Goal: Transaction & Acquisition: Purchase product/service

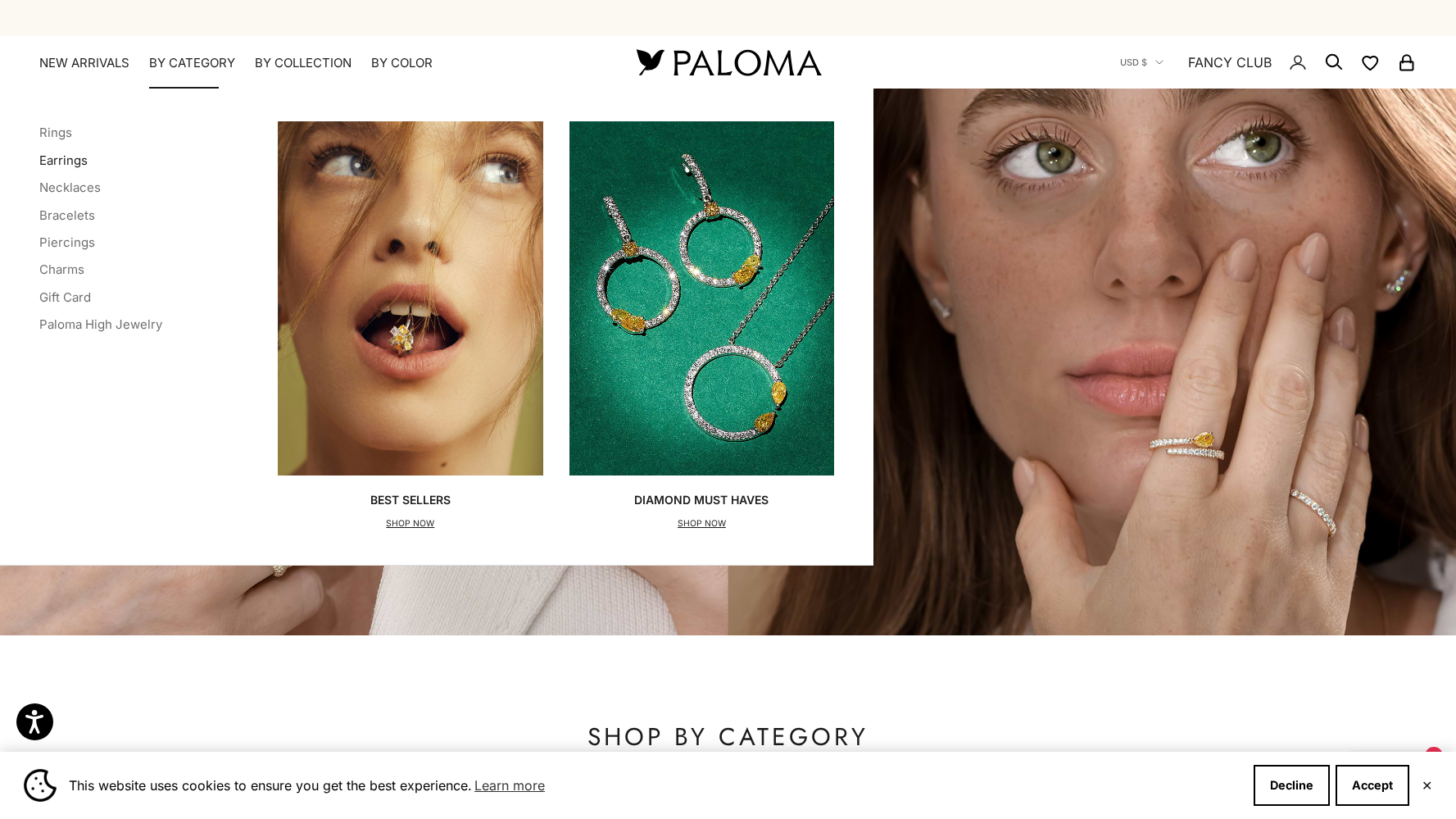
click at [65, 158] on link "Earrings" at bounding box center [63, 160] width 48 height 15
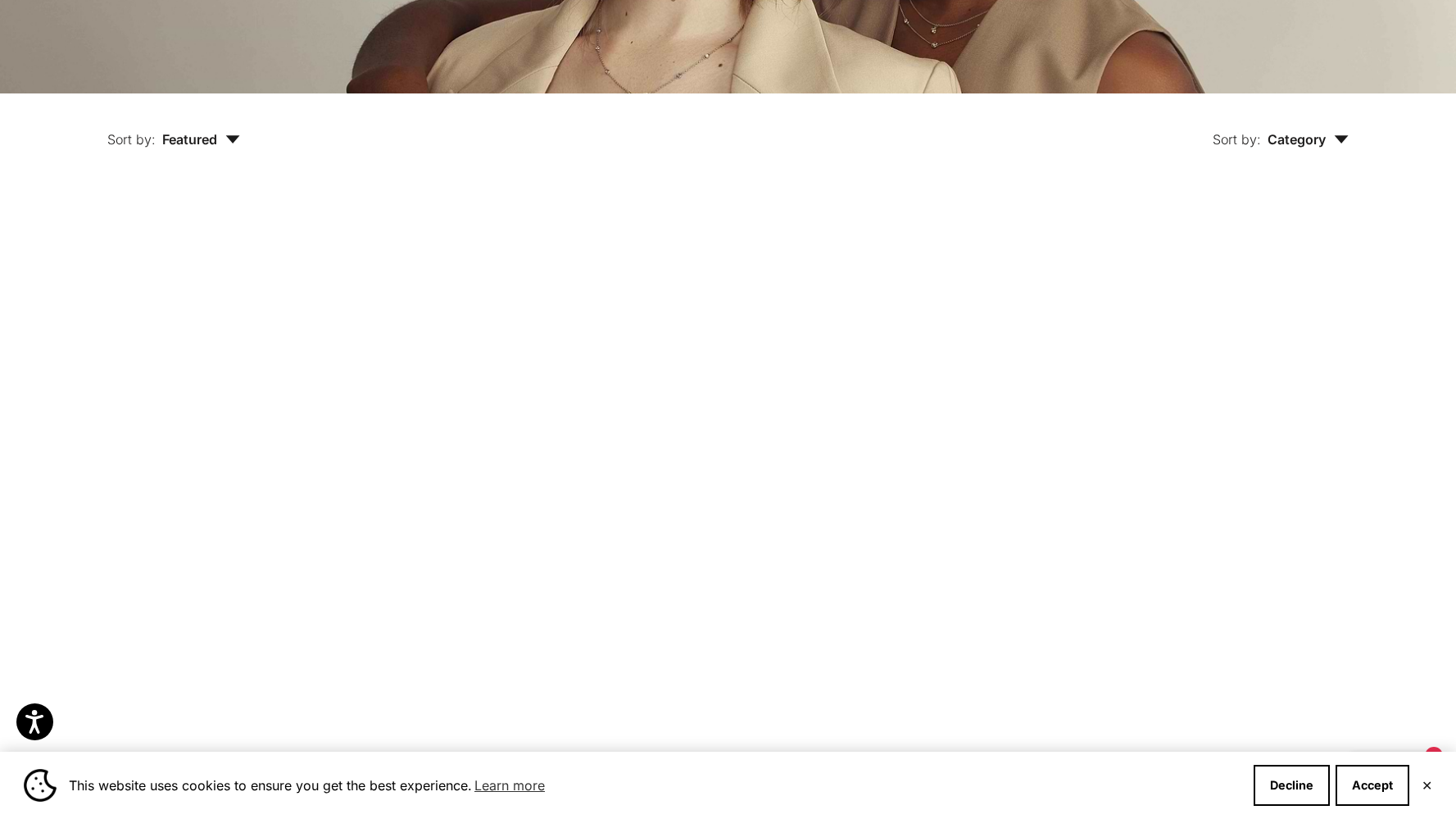
scroll to position [405, 0]
click at [593, 564] on label "Yellow Gold" at bounding box center [593, 573] width 18 height 18
click at [632, 368] on img at bounding box center [572, 351] width 300 height 300
click at [255, 406] on img at bounding box center [259, 351] width 300 height 300
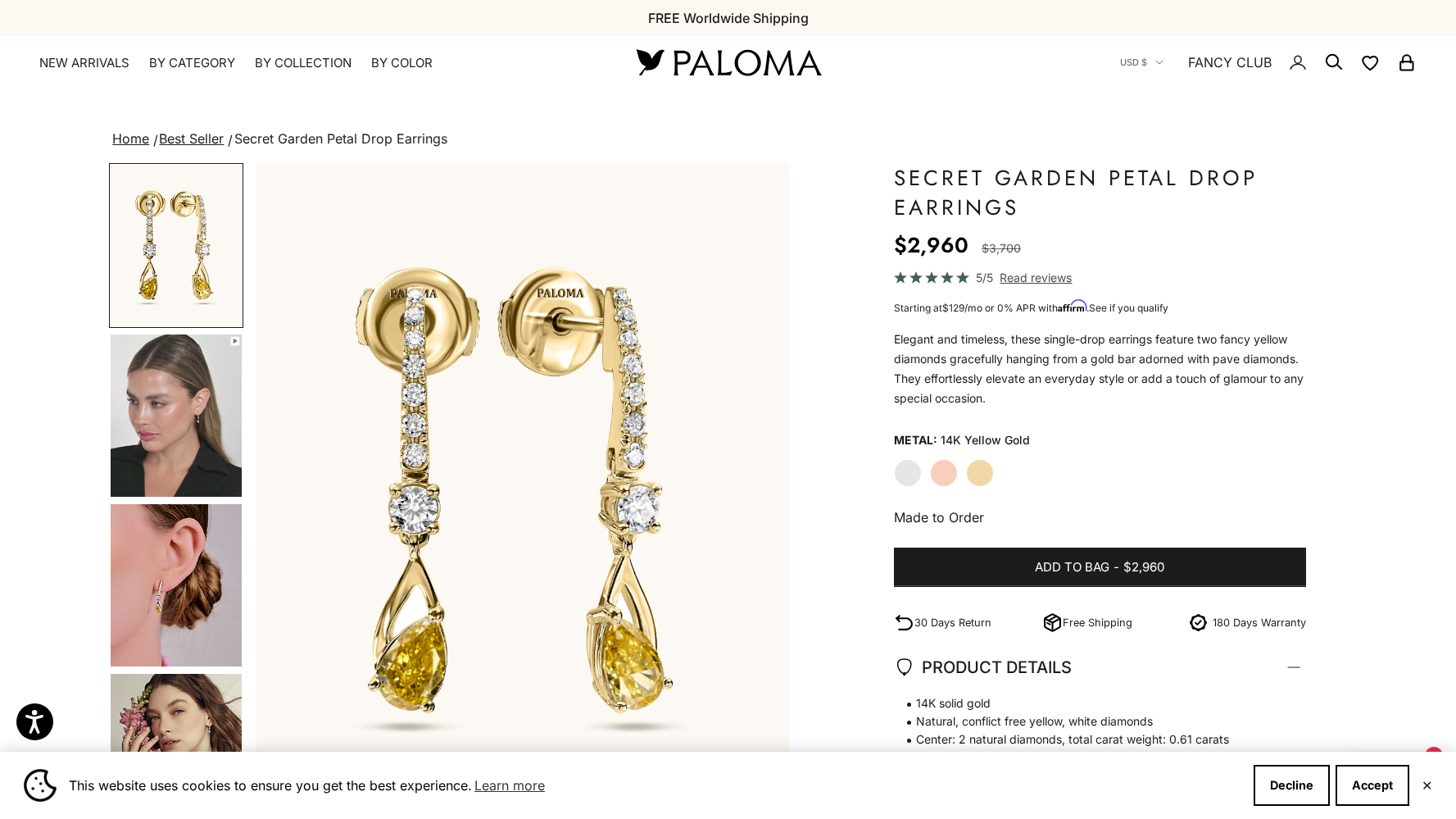
click at [905, 480] on label "White Gold" at bounding box center [907, 472] width 28 height 28
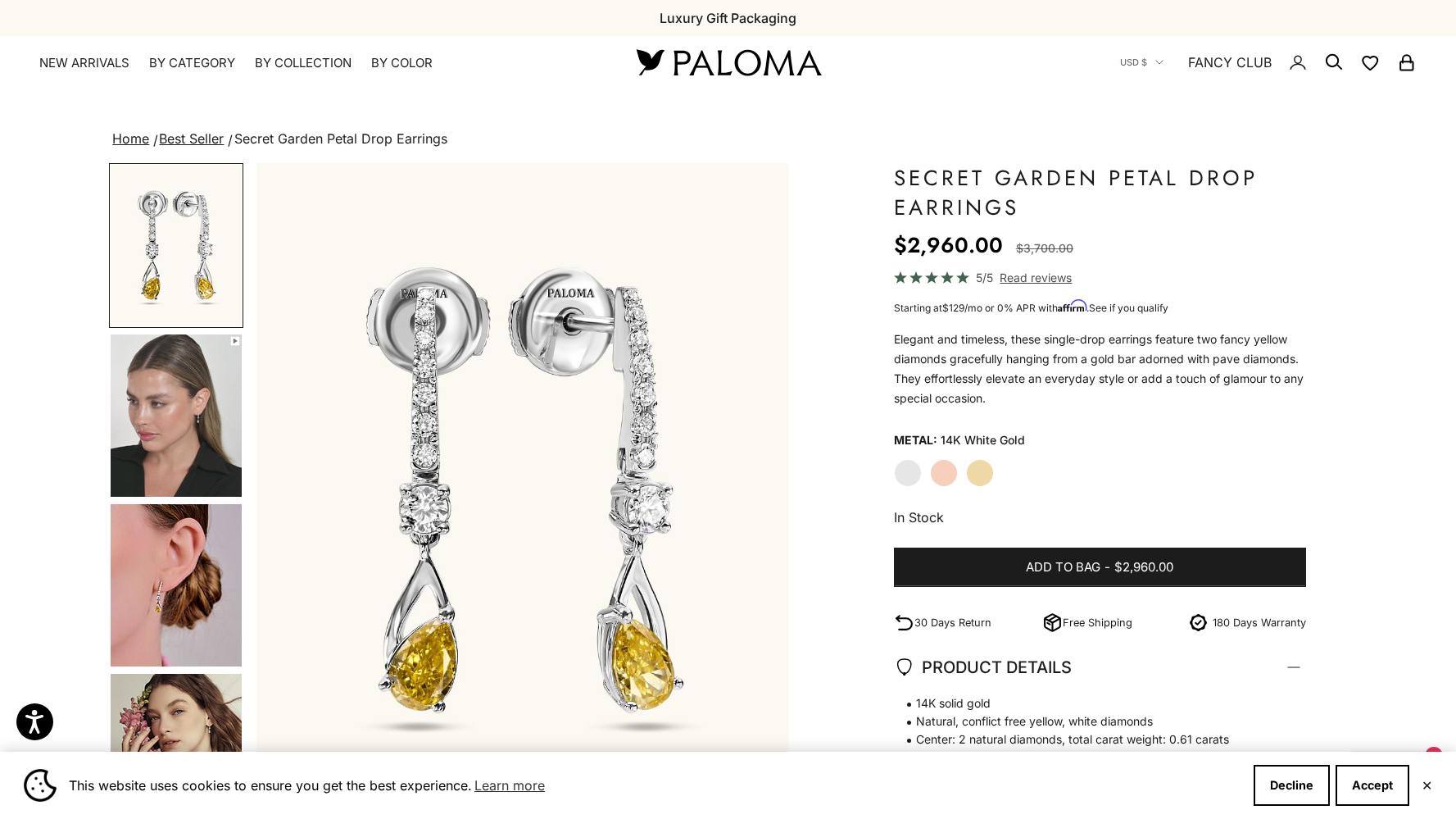
click at [977, 468] on label "Yellow Gold" at bounding box center [980, 472] width 28 height 28
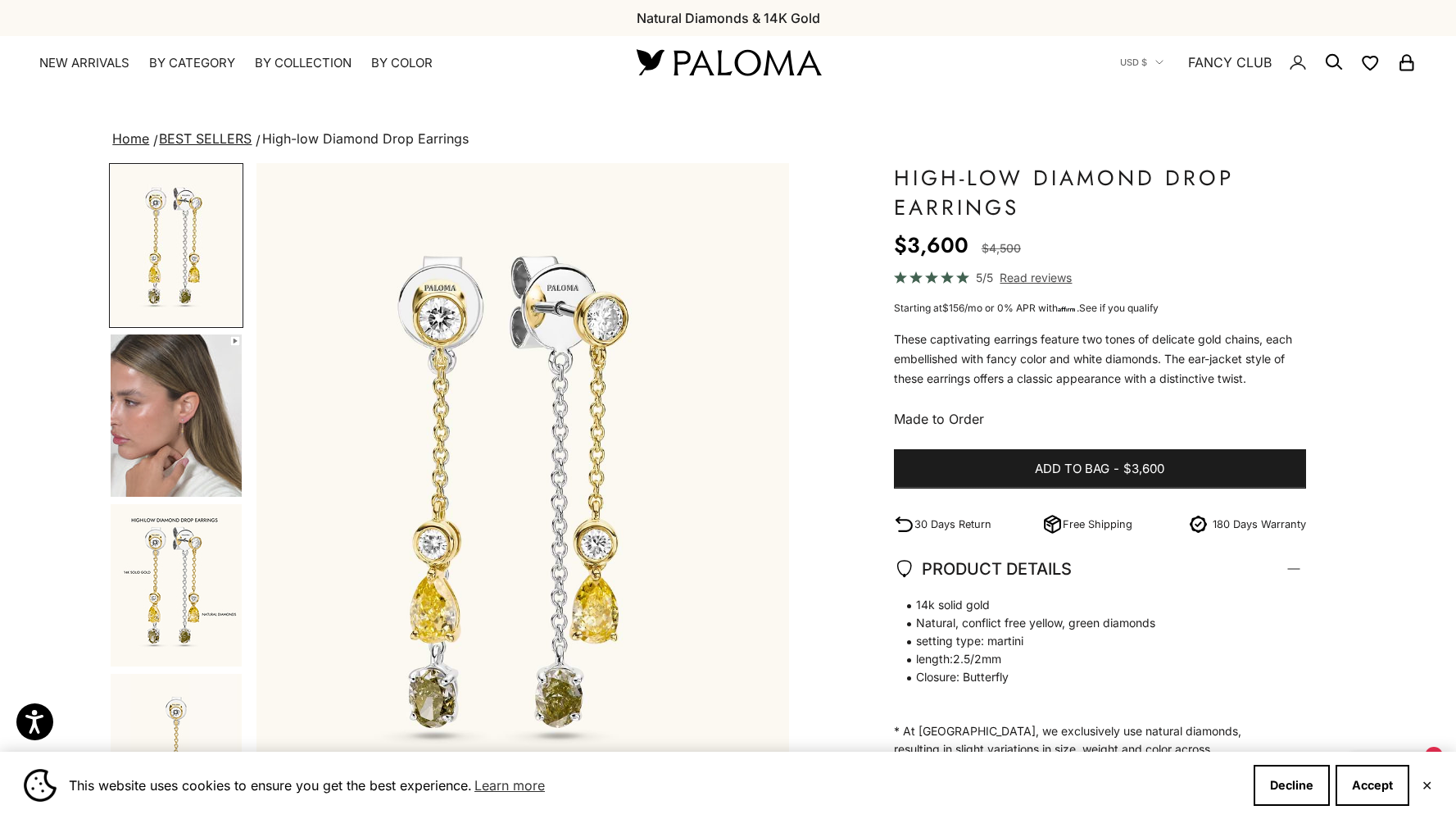
click at [1067, 438] on div "High-low Diamond Drop Earrings Sale price $3,600 Regular price $4,500 (/) 5/5 R…" at bounding box center [1100, 565] width 412 height 805
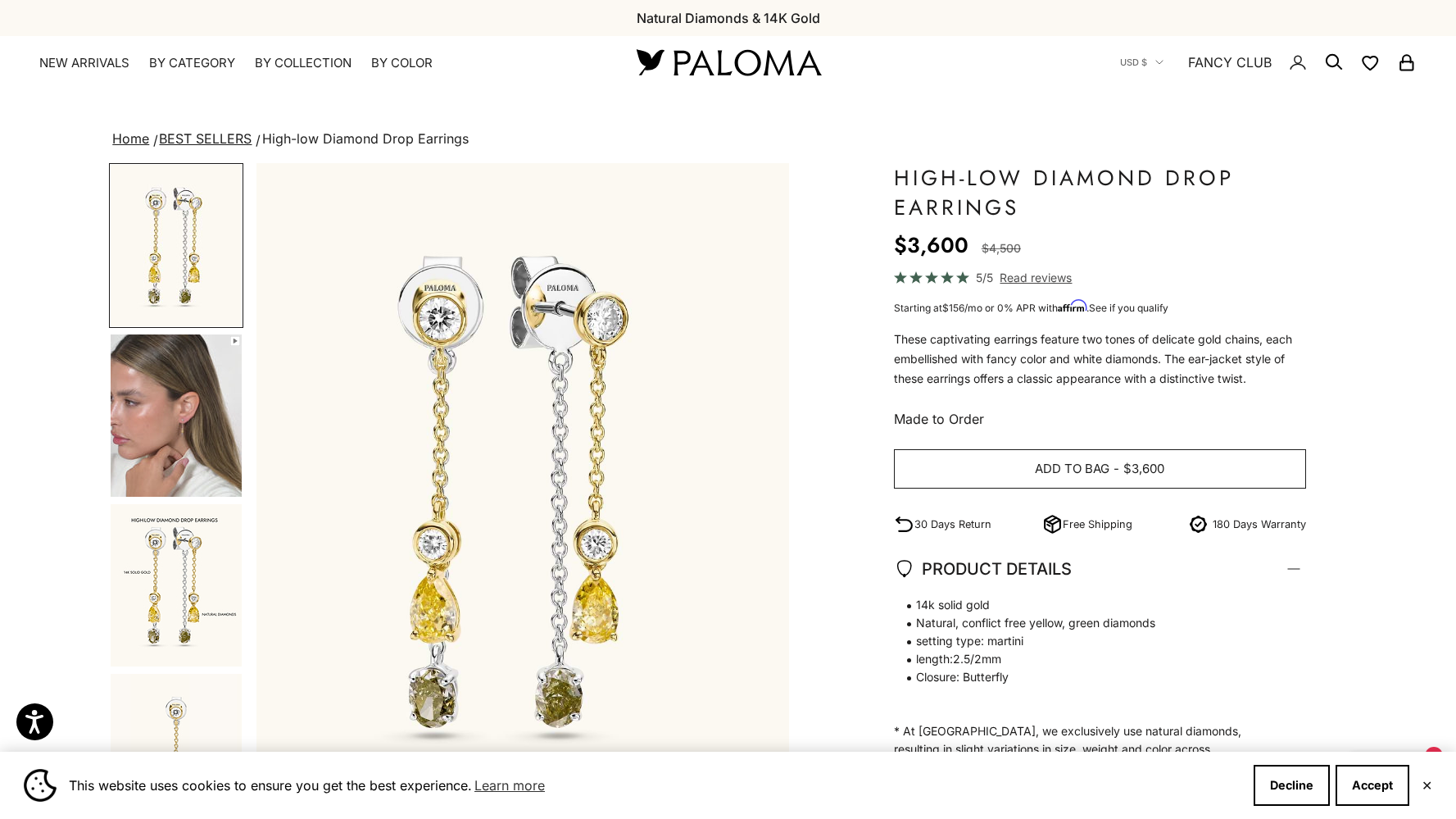
click at [1149, 473] on span "$3,600" at bounding box center [1144, 468] width 41 height 20
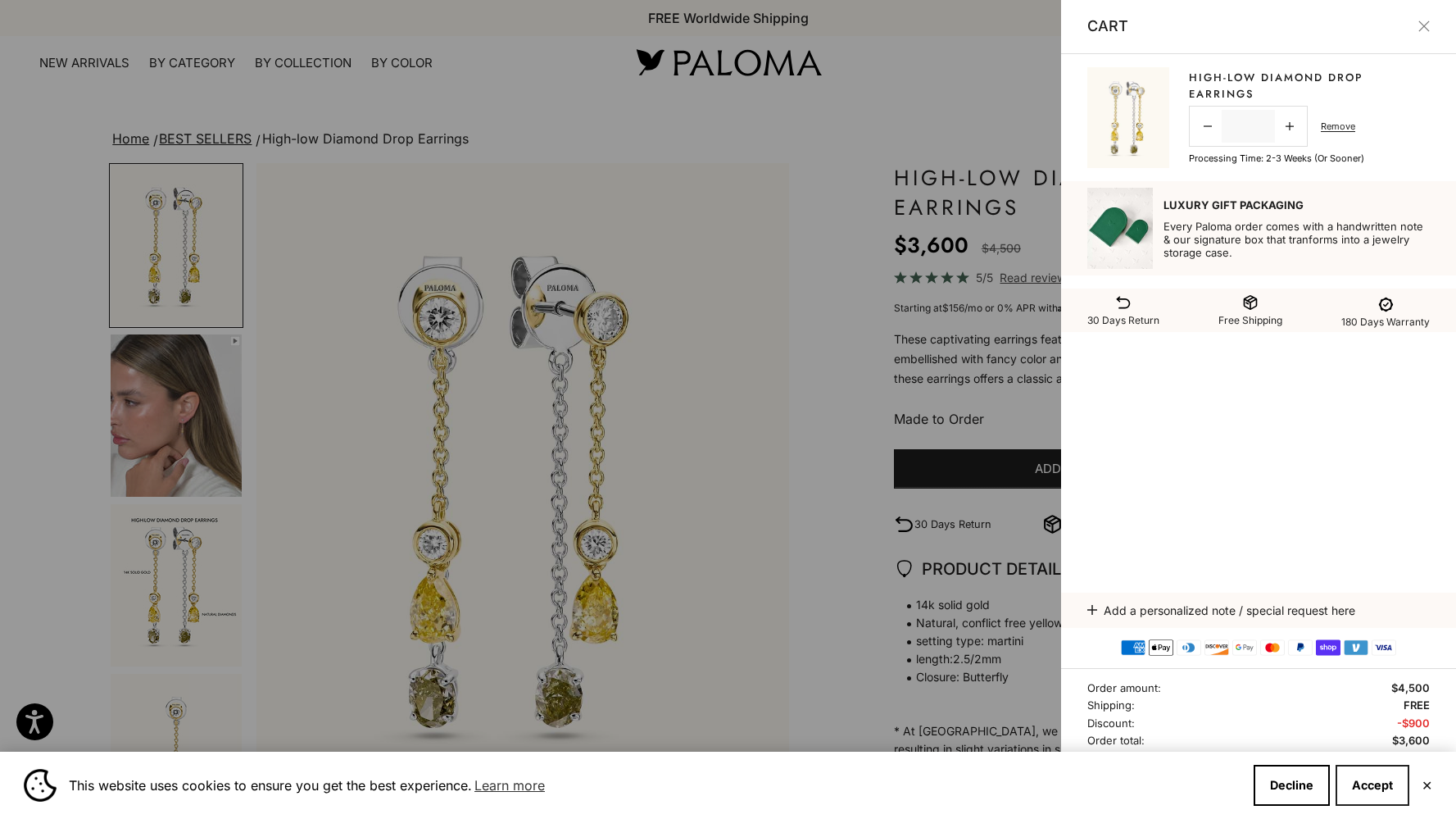
click at [1380, 780] on button "Accept" at bounding box center [1373, 785] width 74 height 41
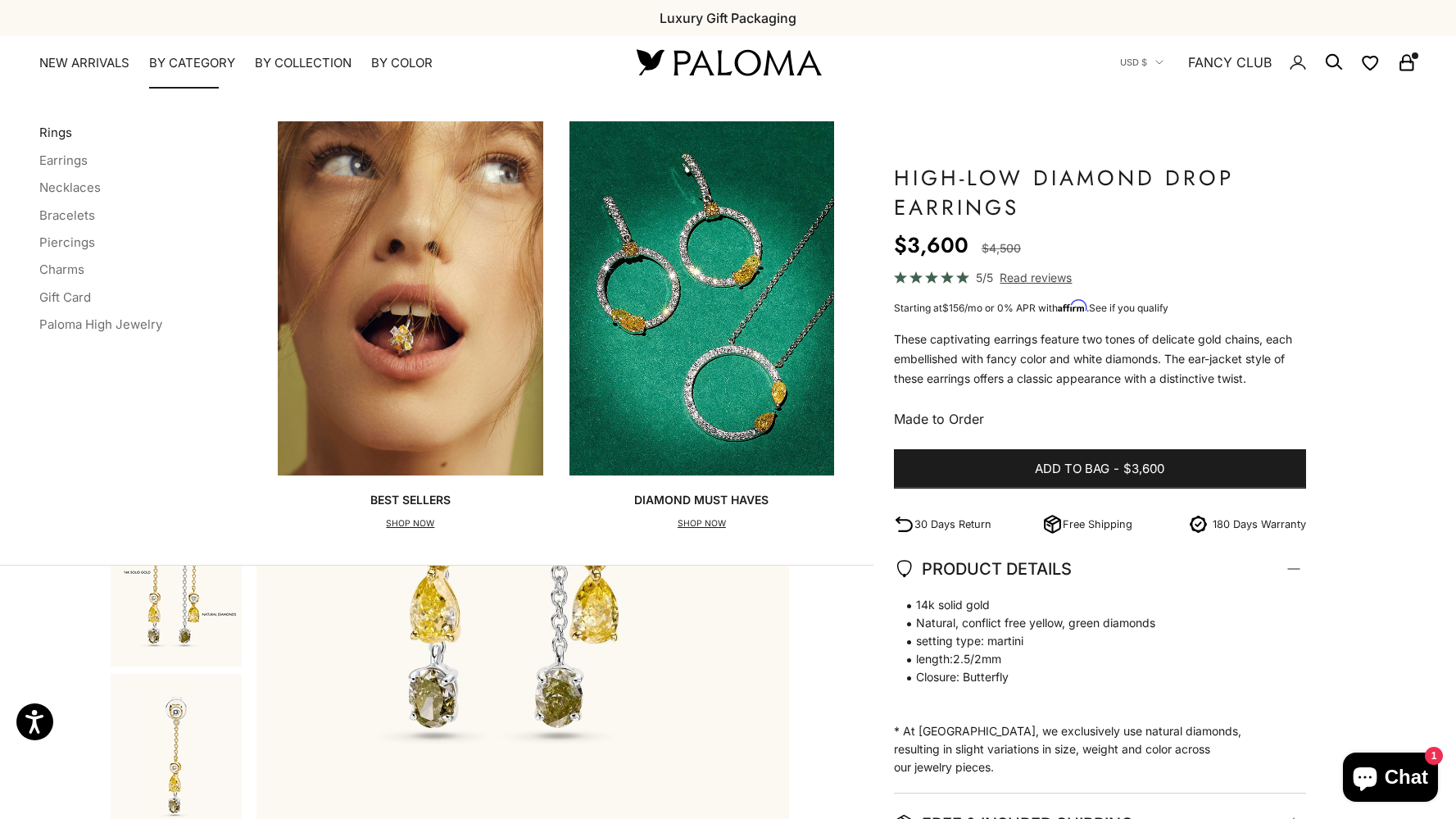
click at [56, 135] on link "Rings" at bounding box center [56, 132] width 33 height 15
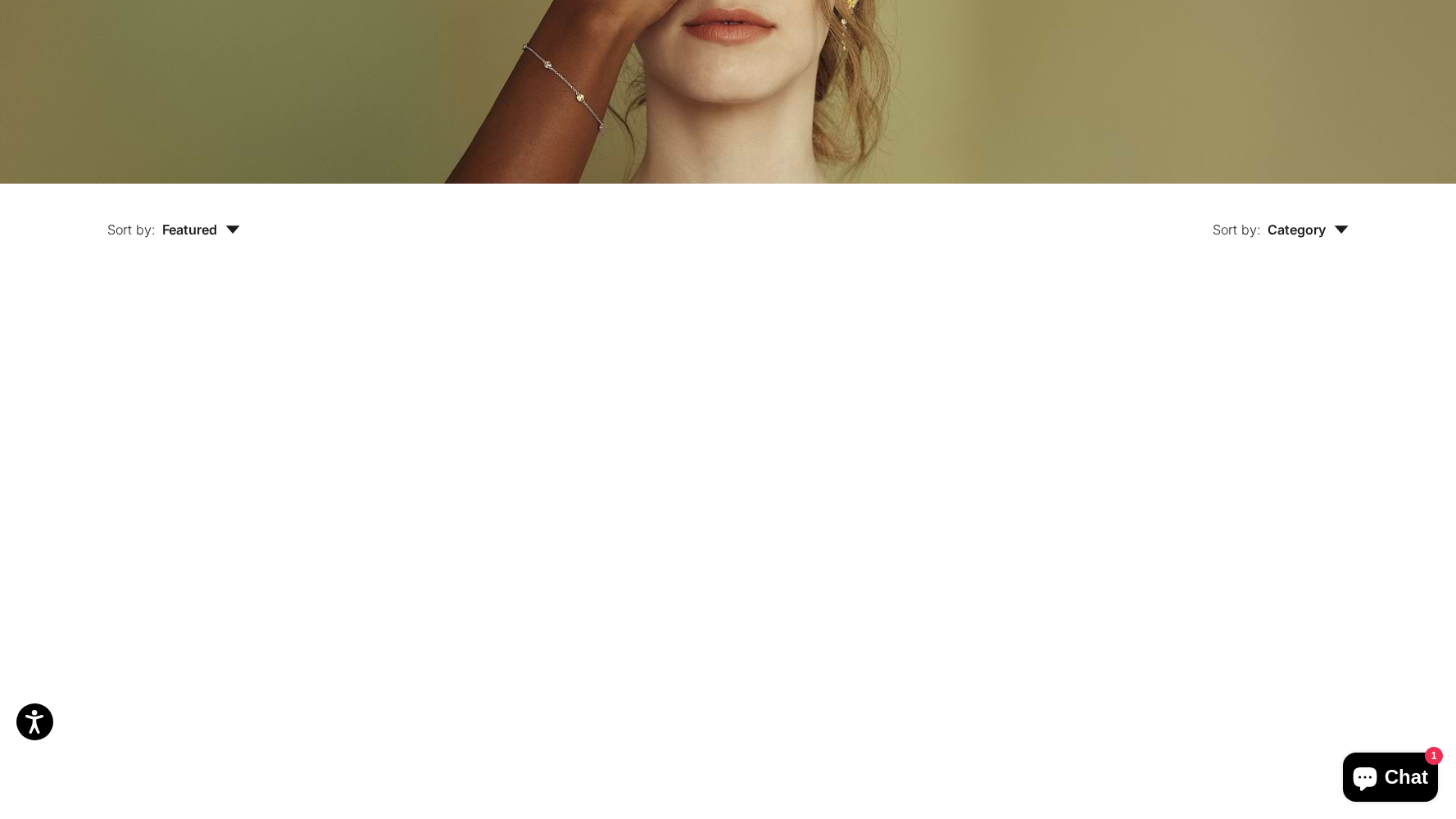
scroll to position [349, 0]
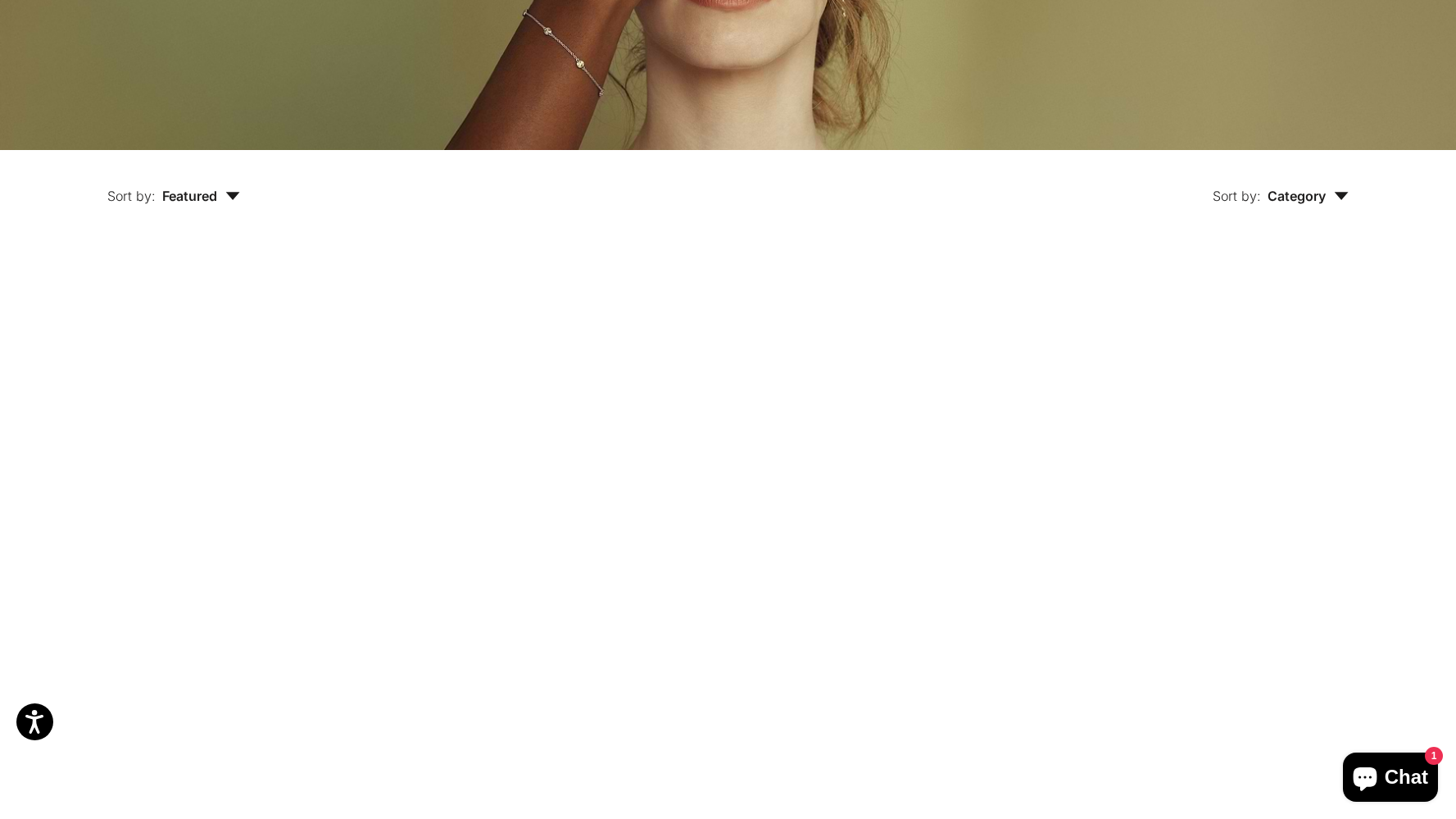
click at [648, 423] on img at bounding box center [572, 408] width 300 height 300
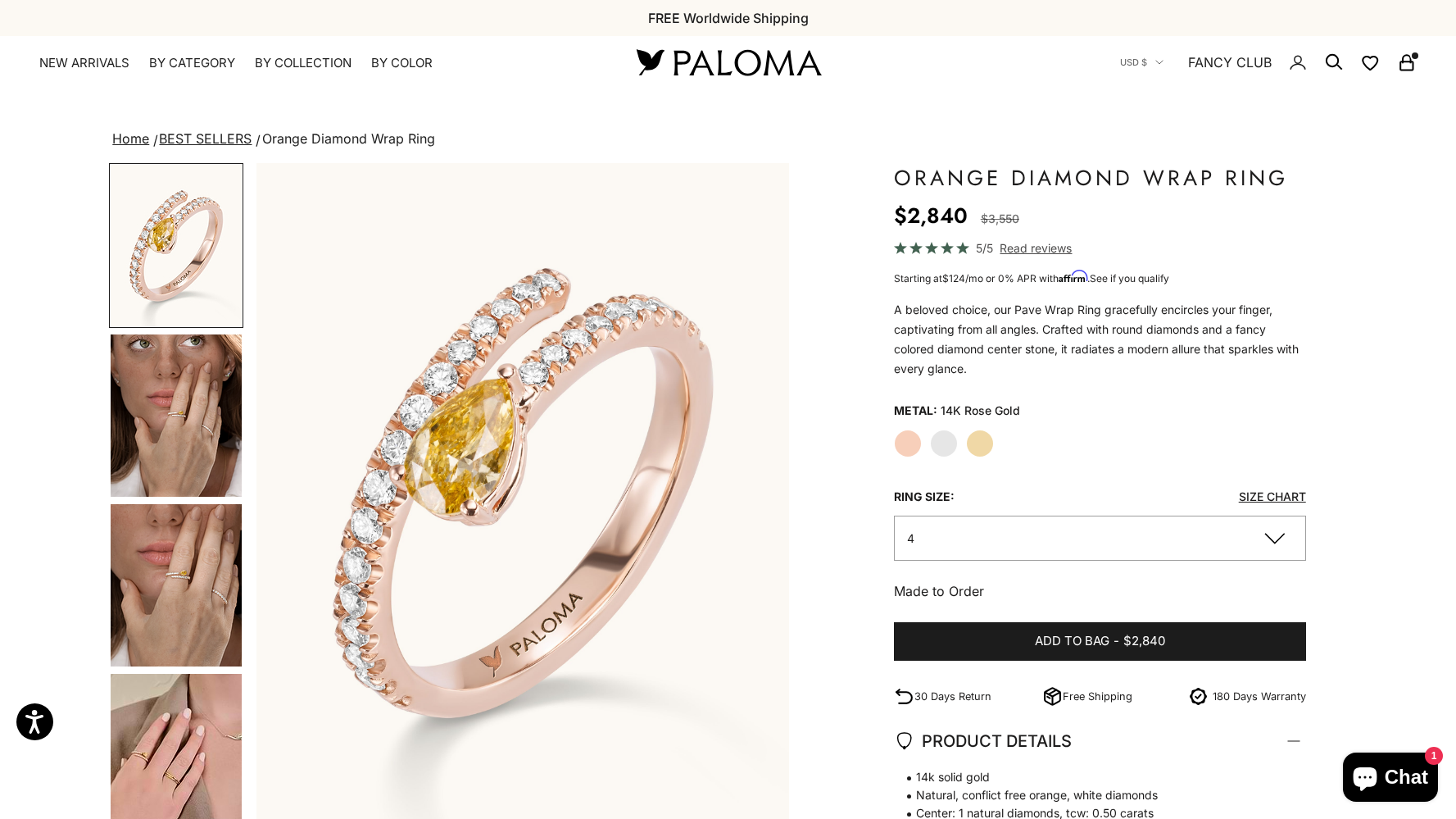
click at [939, 441] on label "White Gold" at bounding box center [944, 443] width 28 height 28
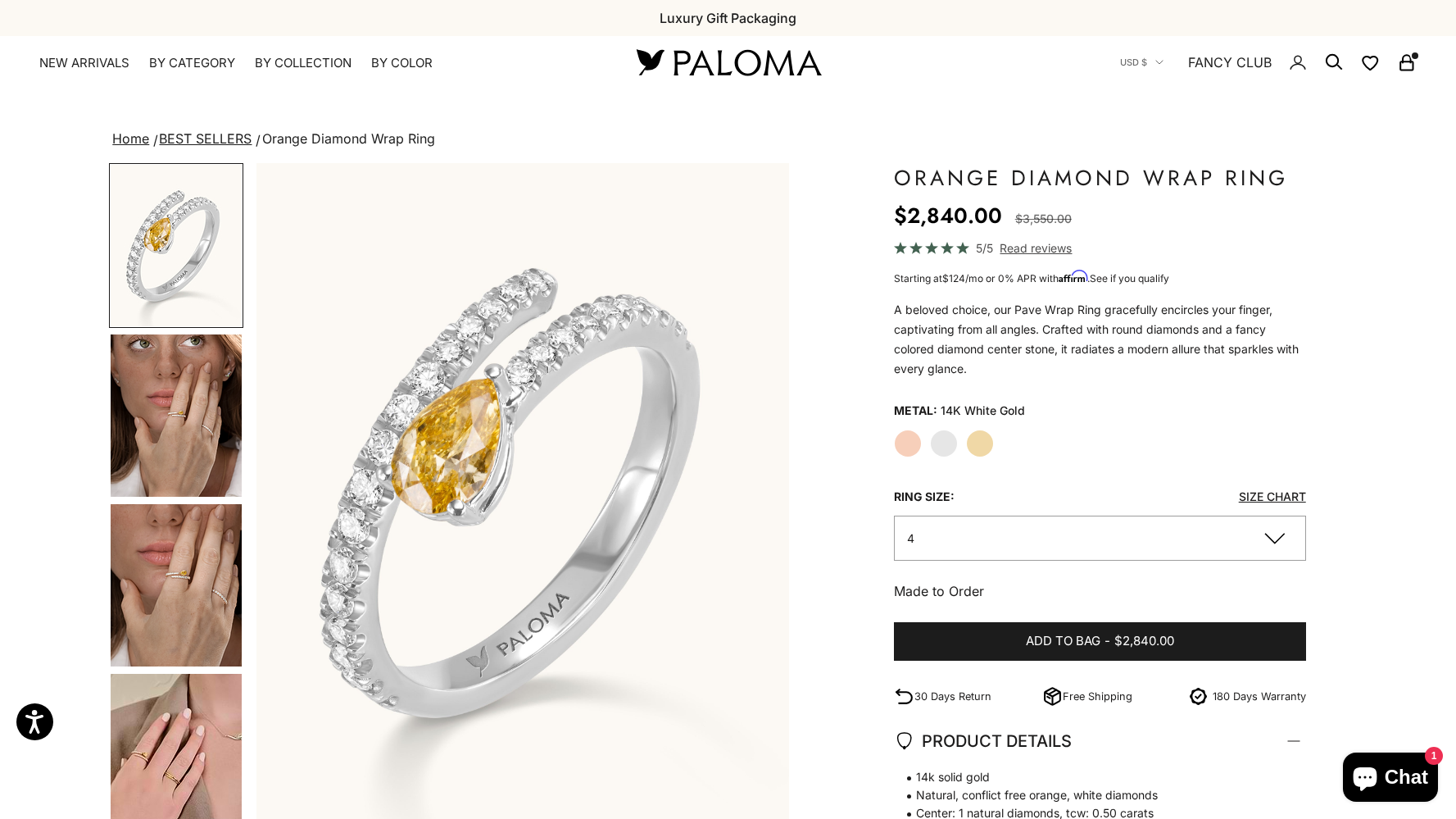
click at [968, 444] on label "Yellow Gold" at bounding box center [980, 443] width 28 height 28
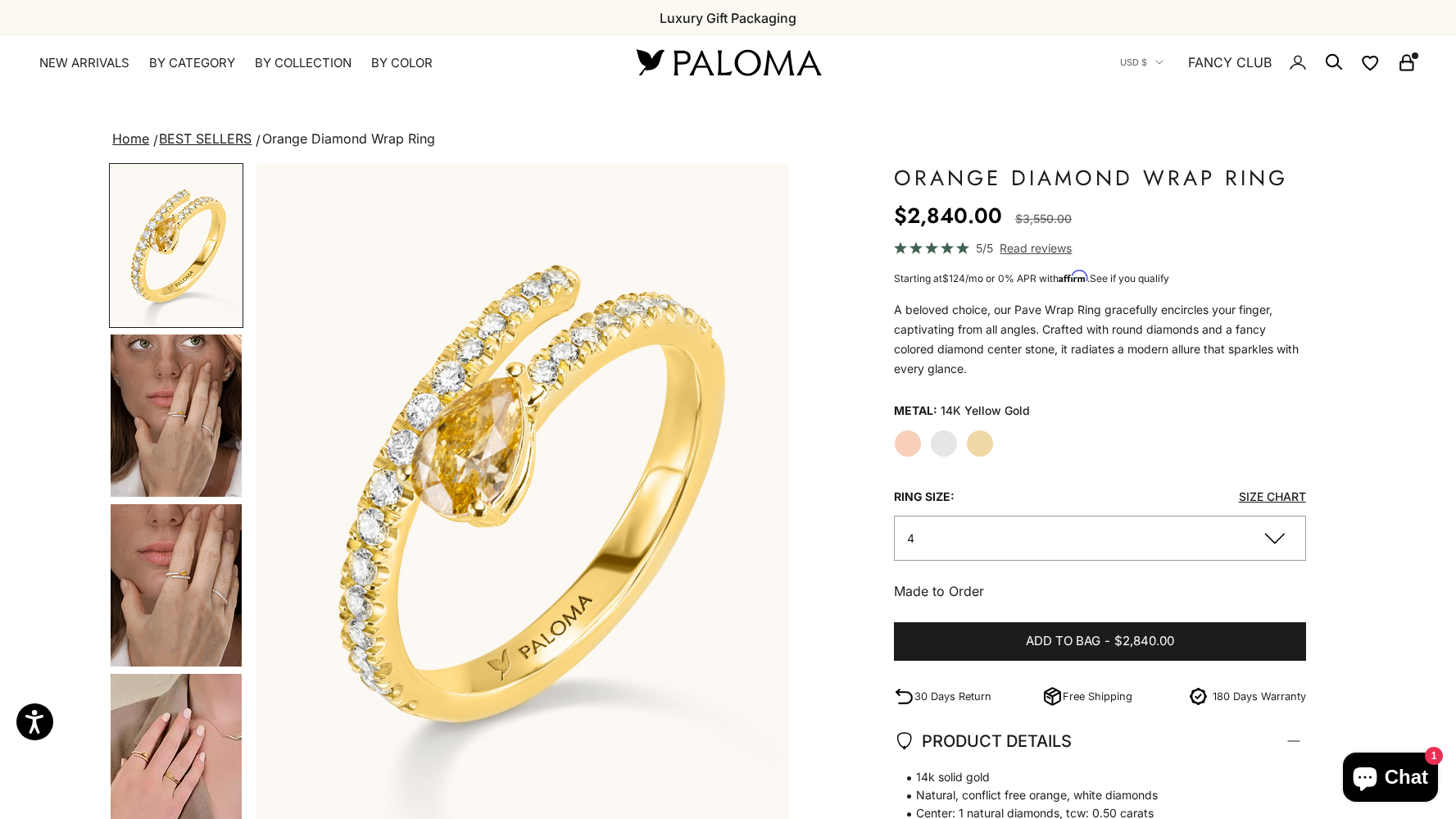
click at [908, 442] on label "Rose Gold" at bounding box center [907, 443] width 28 height 28
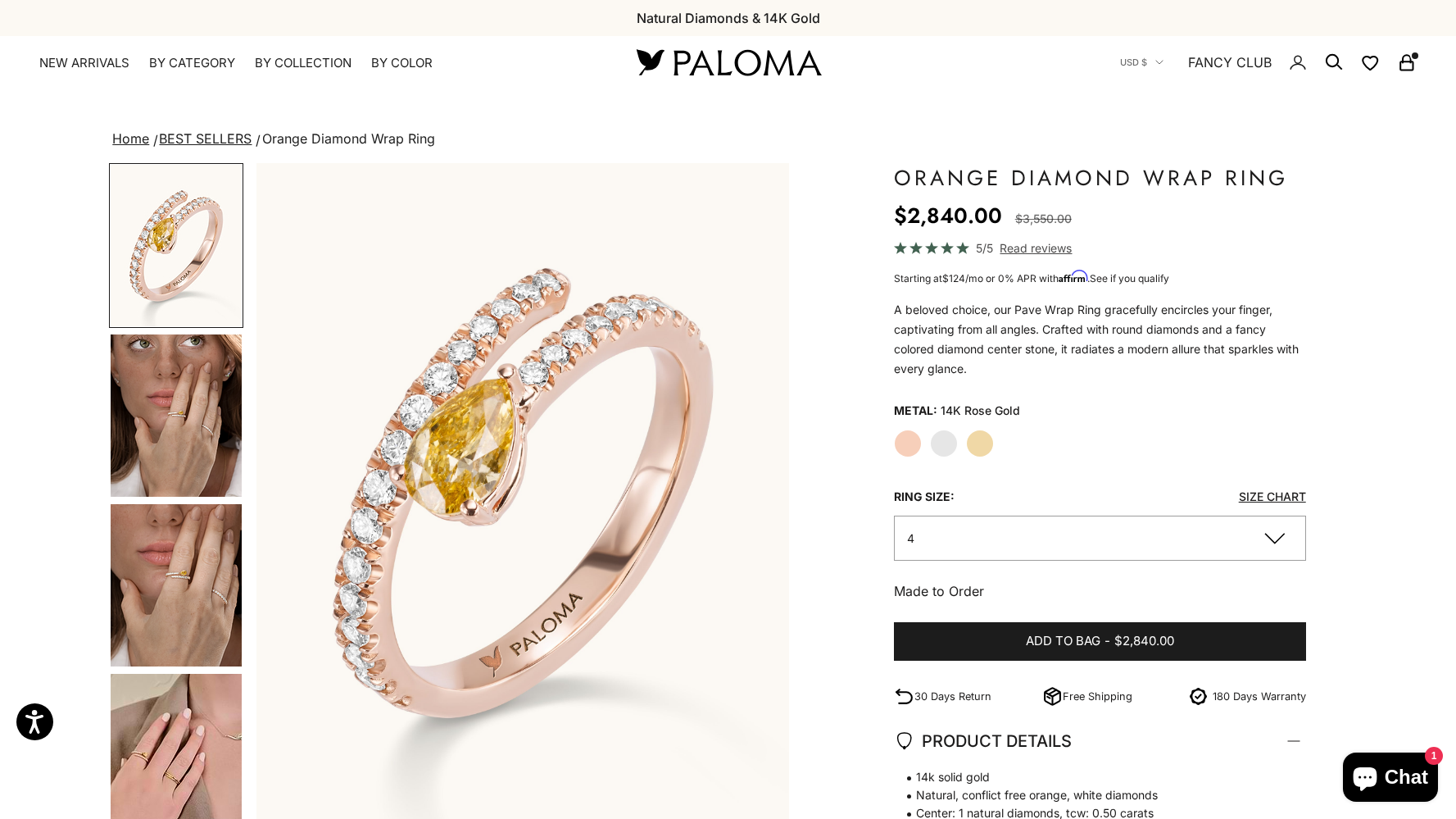
click at [939, 442] on label "White Gold" at bounding box center [944, 443] width 28 height 28
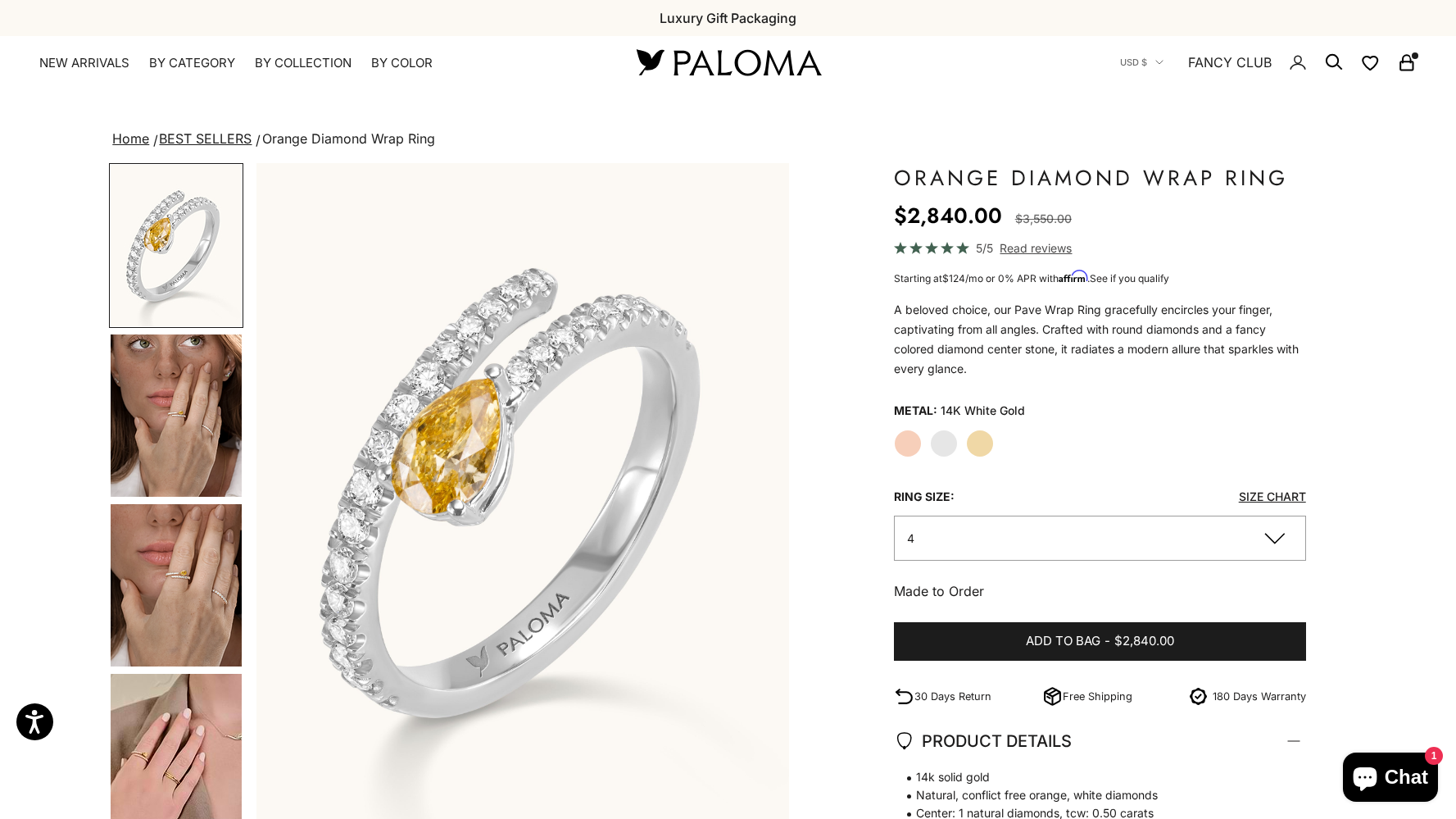
click at [932, 535] on button "4" at bounding box center [1100, 537] width 412 height 45
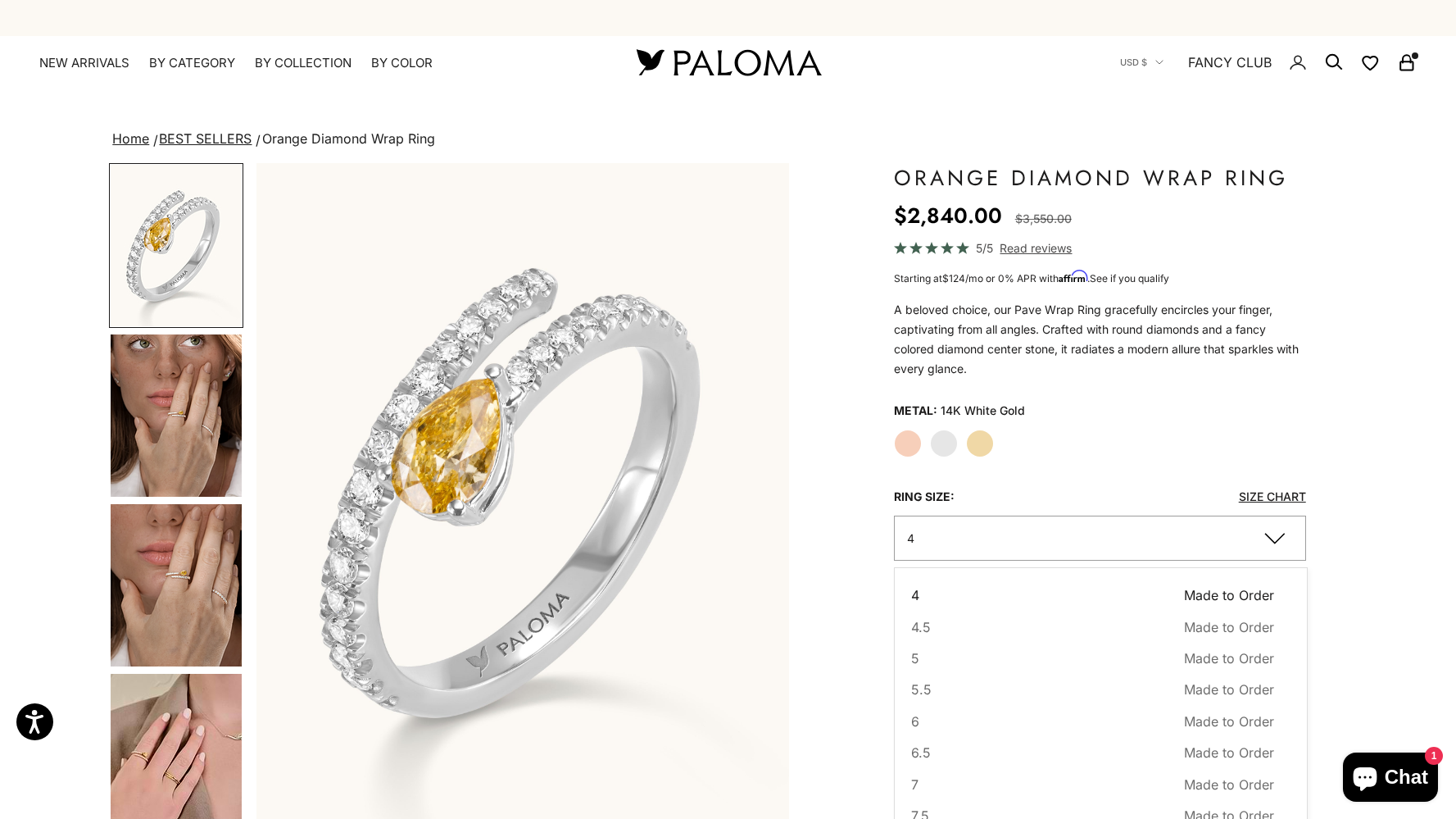
click at [956, 594] on button "4 Made to Order Sold out" at bounding box center [1092, 595] width 363 height 21
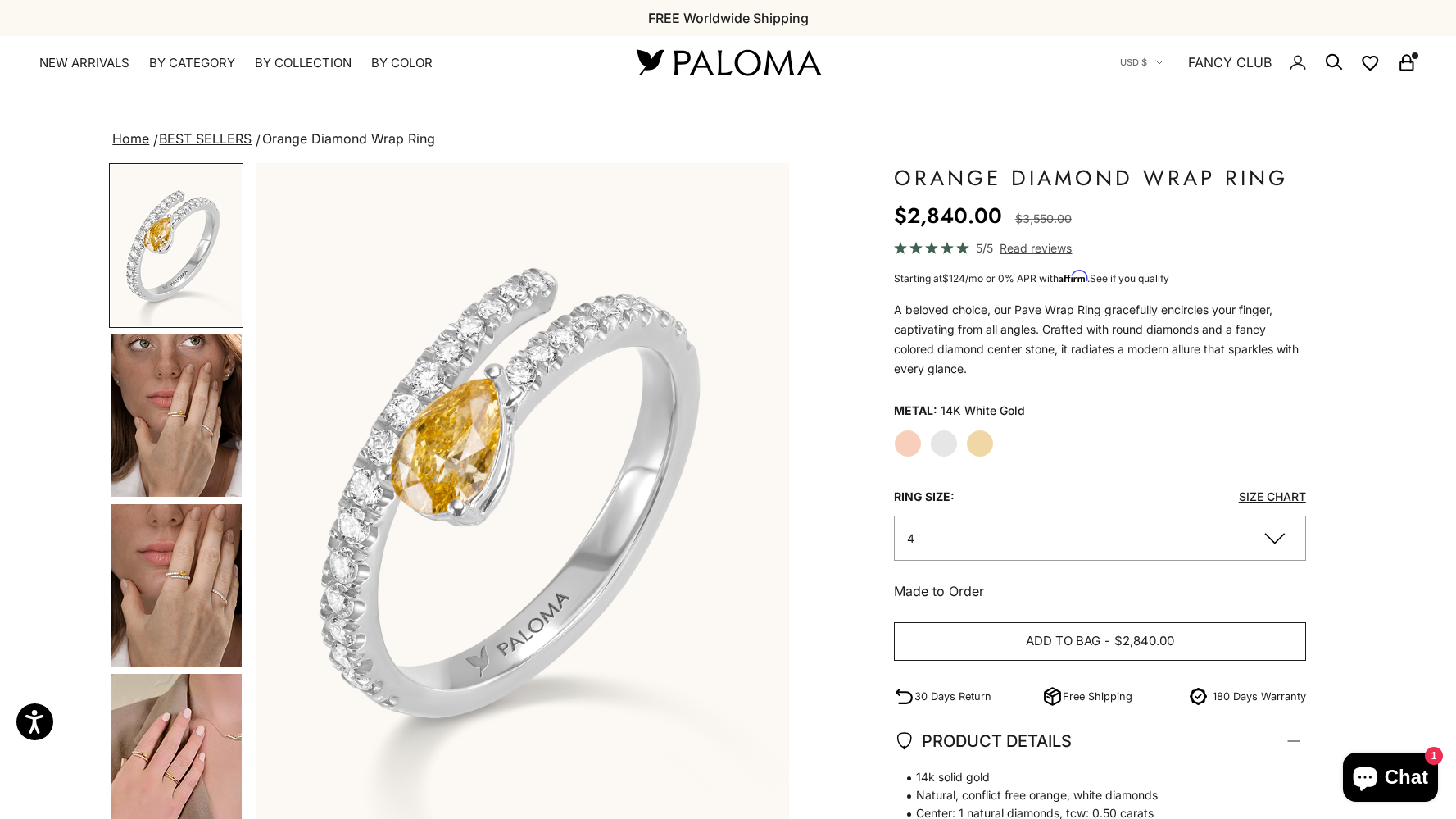
click at [1083, 644] on span "Add to bag" at bounding box center [1063, 641] width 75 height 20
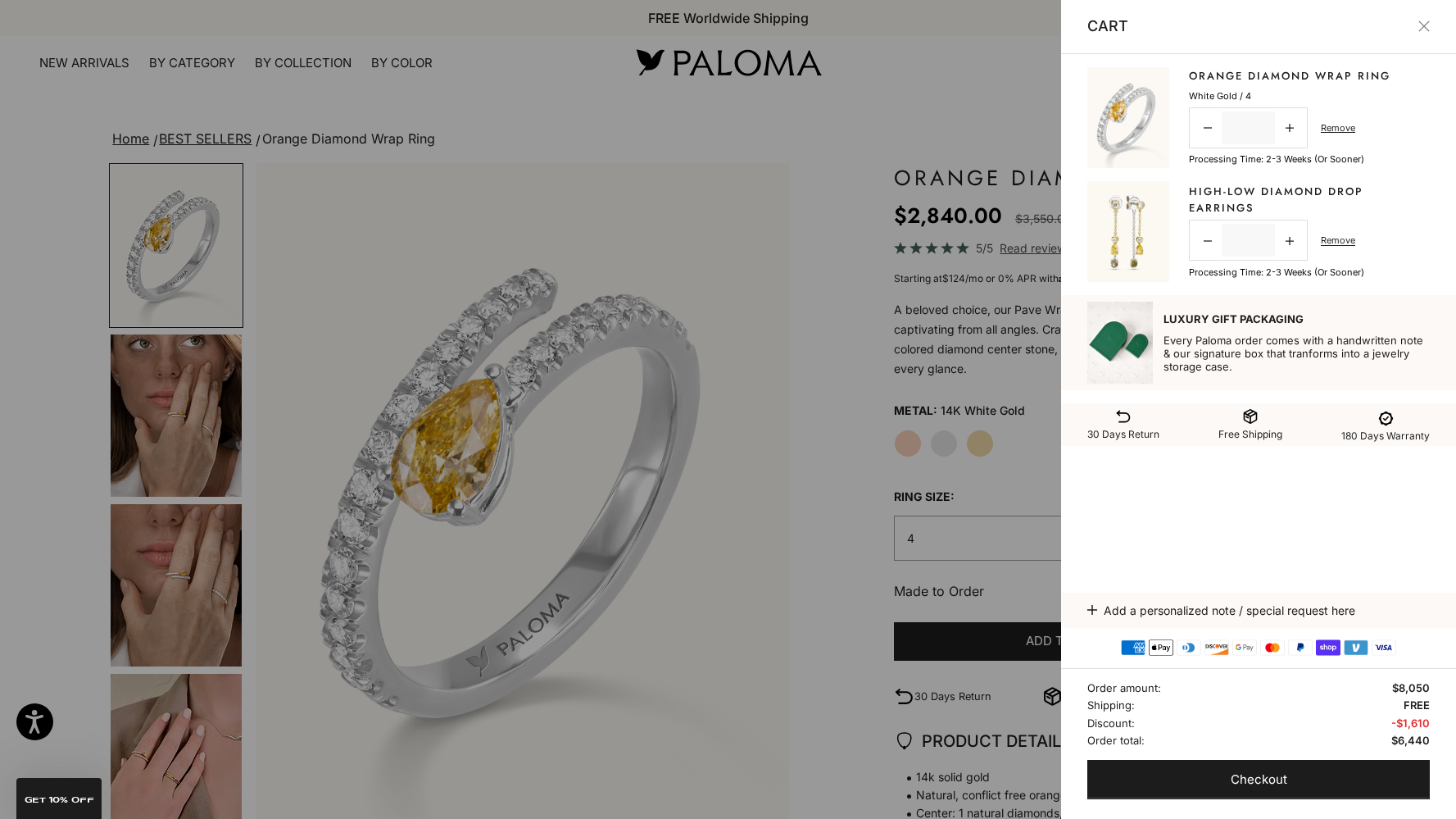
click at [1132, 234] on div "Close dialog JOIN THE PALOMA FANCY CLUB Enjoy exclusive VIP deals & updates + 1…" at bounding box center [728, 409] width 1456 height 819
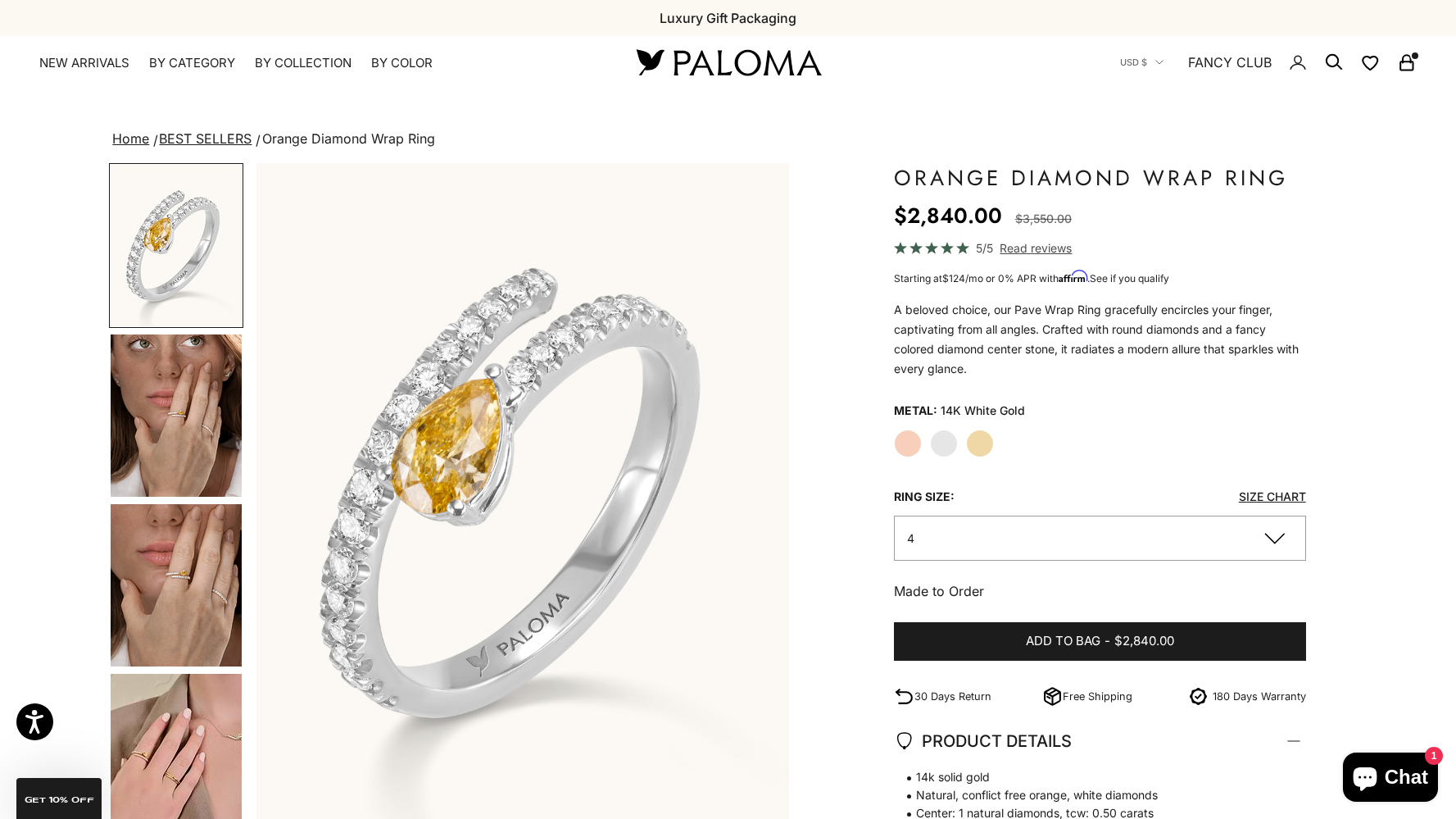
click at [1403, 67] on icon "Secondary navigation" at bounding box center [1407, 62] width 20 height 20
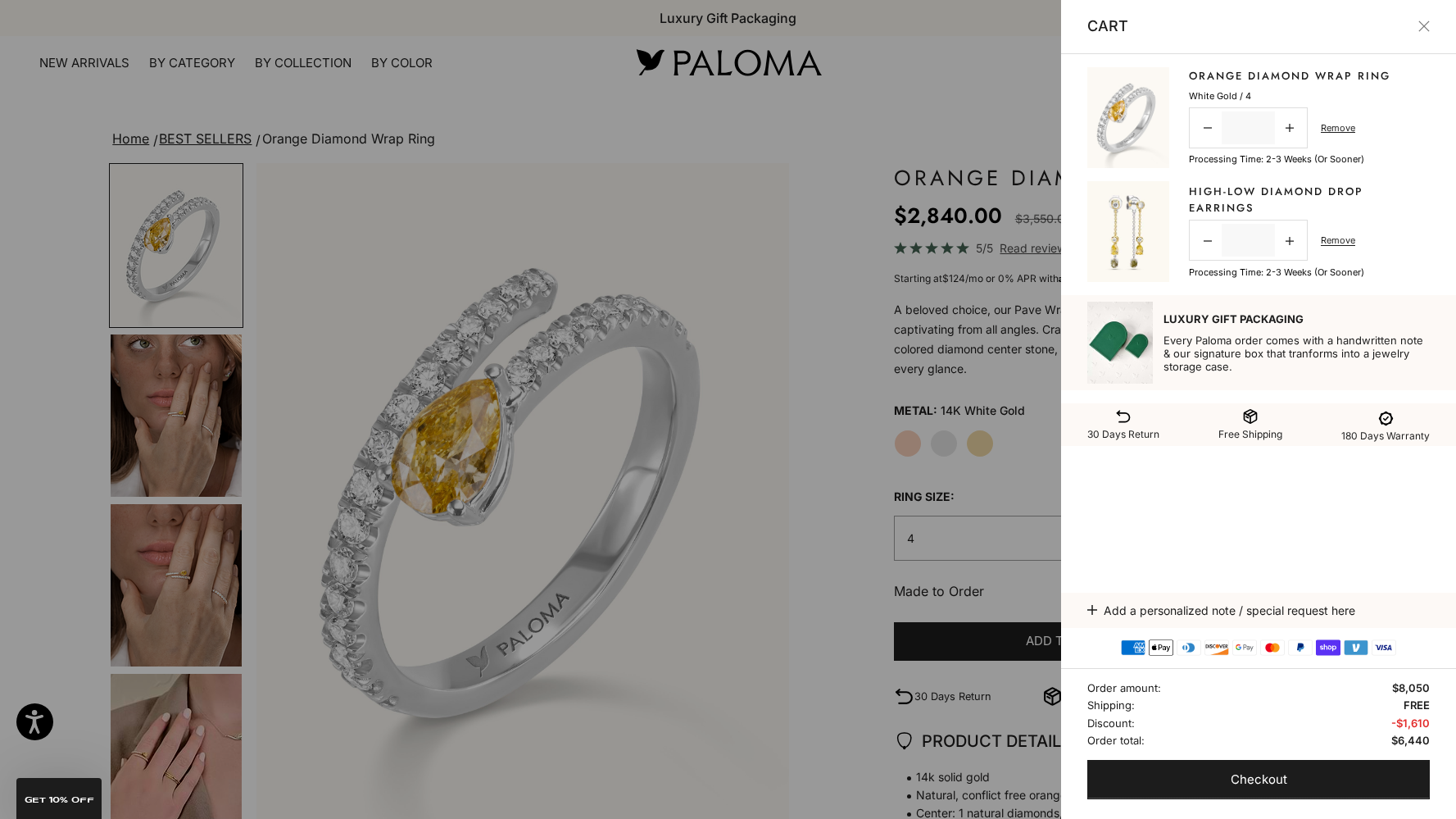
click at [1314, 183] on line-item "High-low Diamond Drop Earrings Sale price $4,500 Decrease quantity * Increase q…" at bounding box center [1259, 231] width 343 height 101
click at [1315, 192] on link "High-low Diamond Drop Earrings" at bounding box center [1309, 199] width 241 height 32
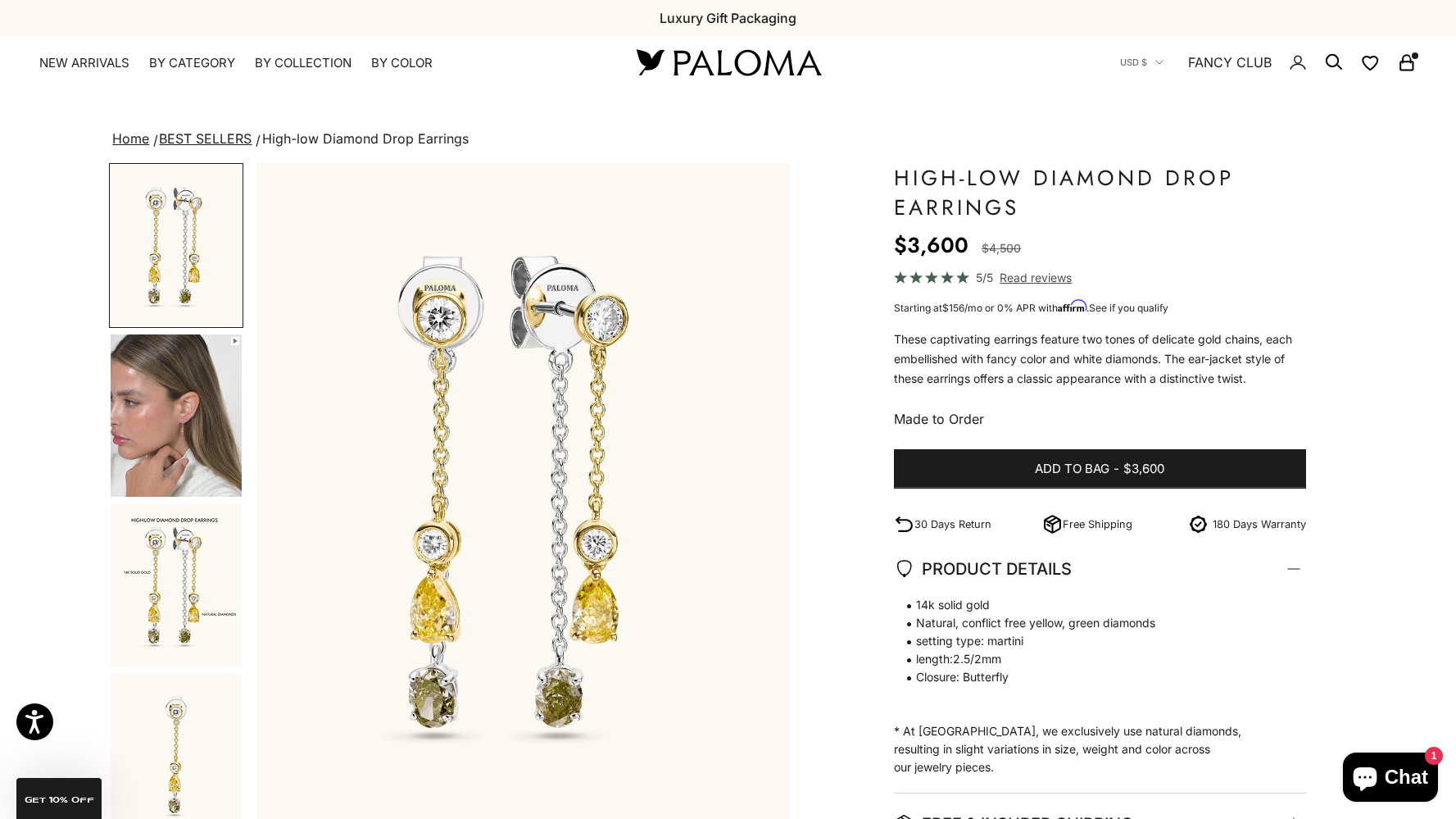
click at [1408, 59] on icon "Secondary navigation" at bounding box center [1407, 62] width 20 height 20
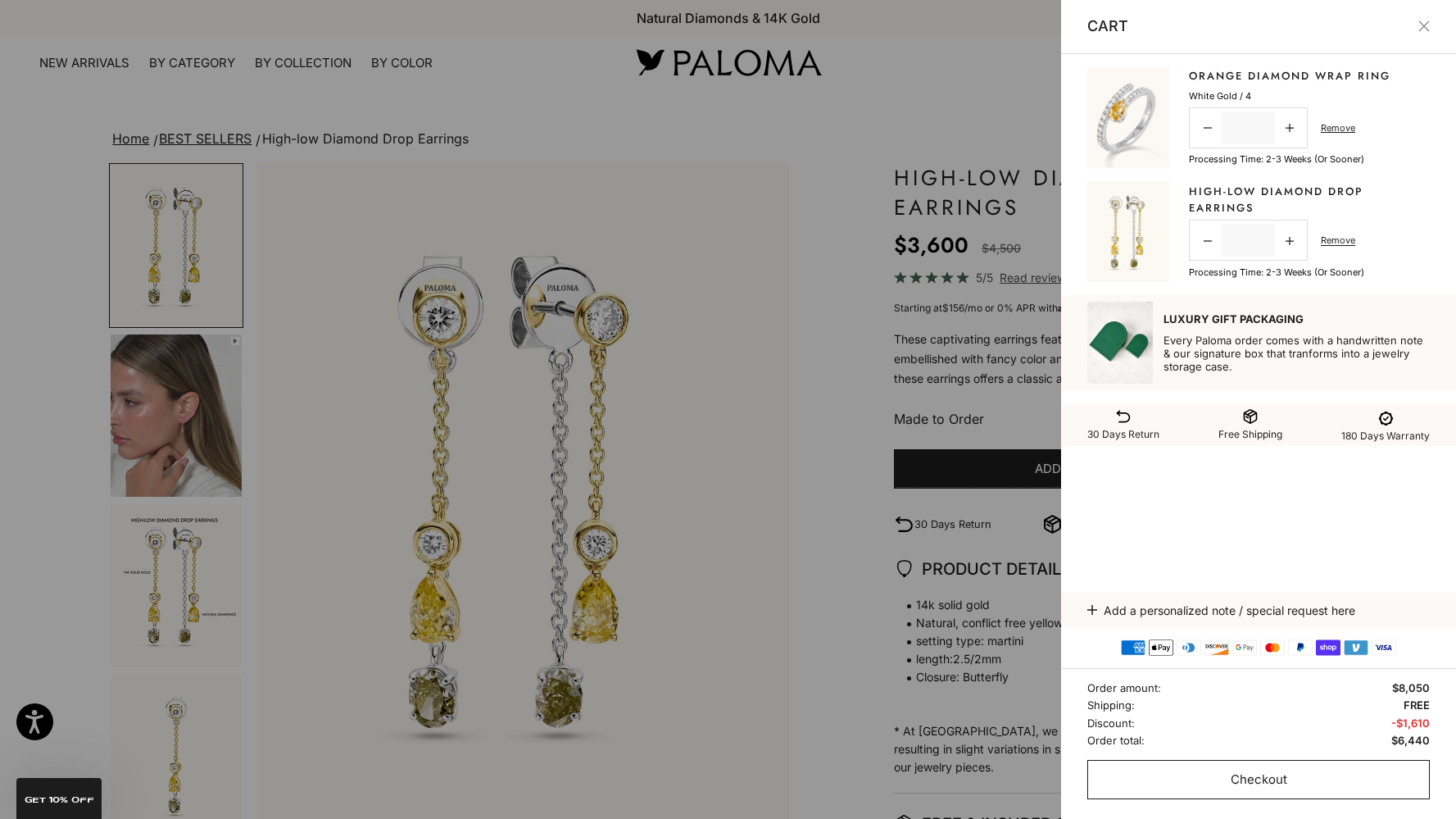
click at [1268, 784] on span "Checkout" at bounding box center [1259, 779] width 57 height 20
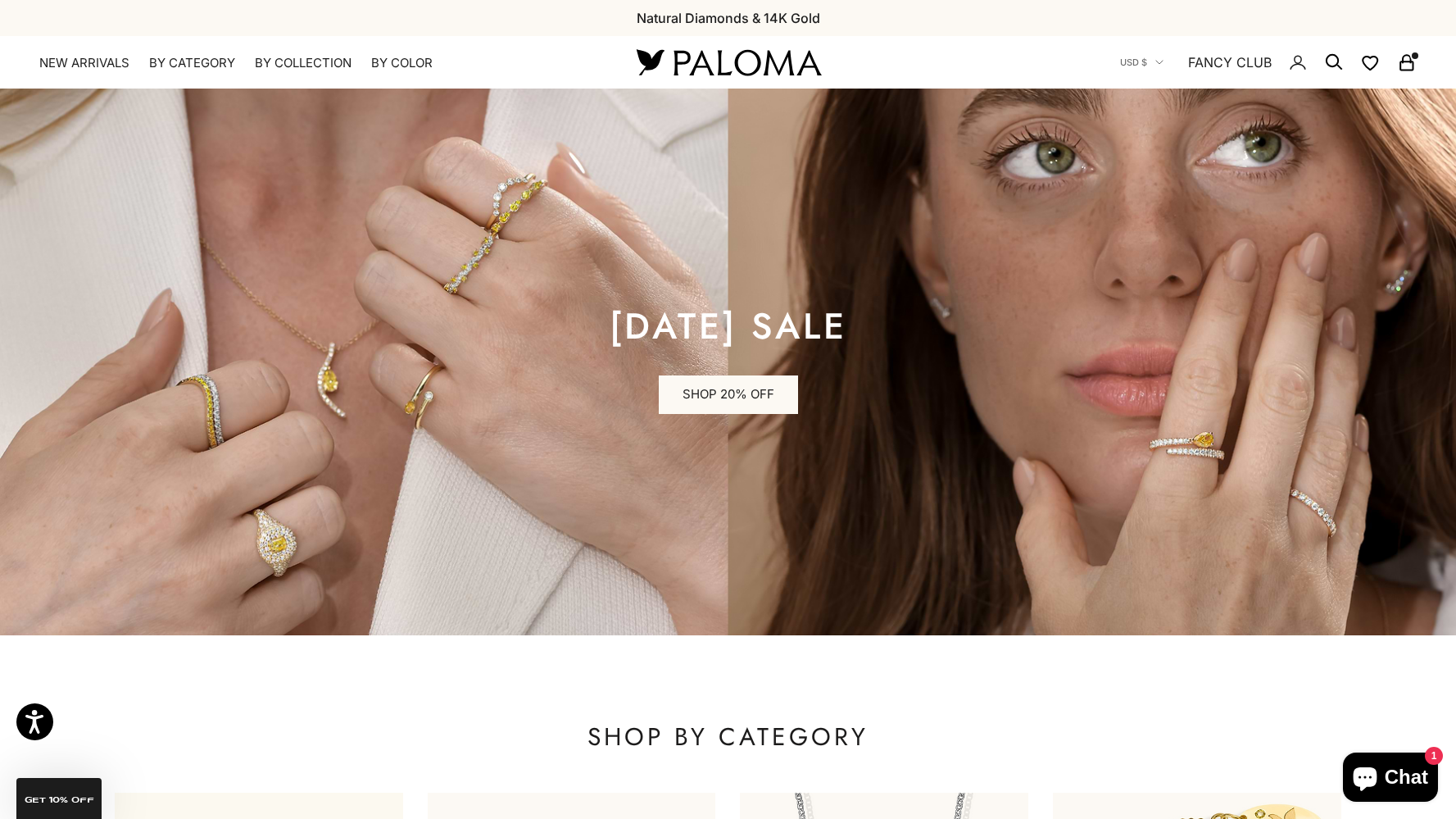
click at [1406, 57] on icon "Secondary navigation" at bounding box center [1407, 62] width 20 height 20
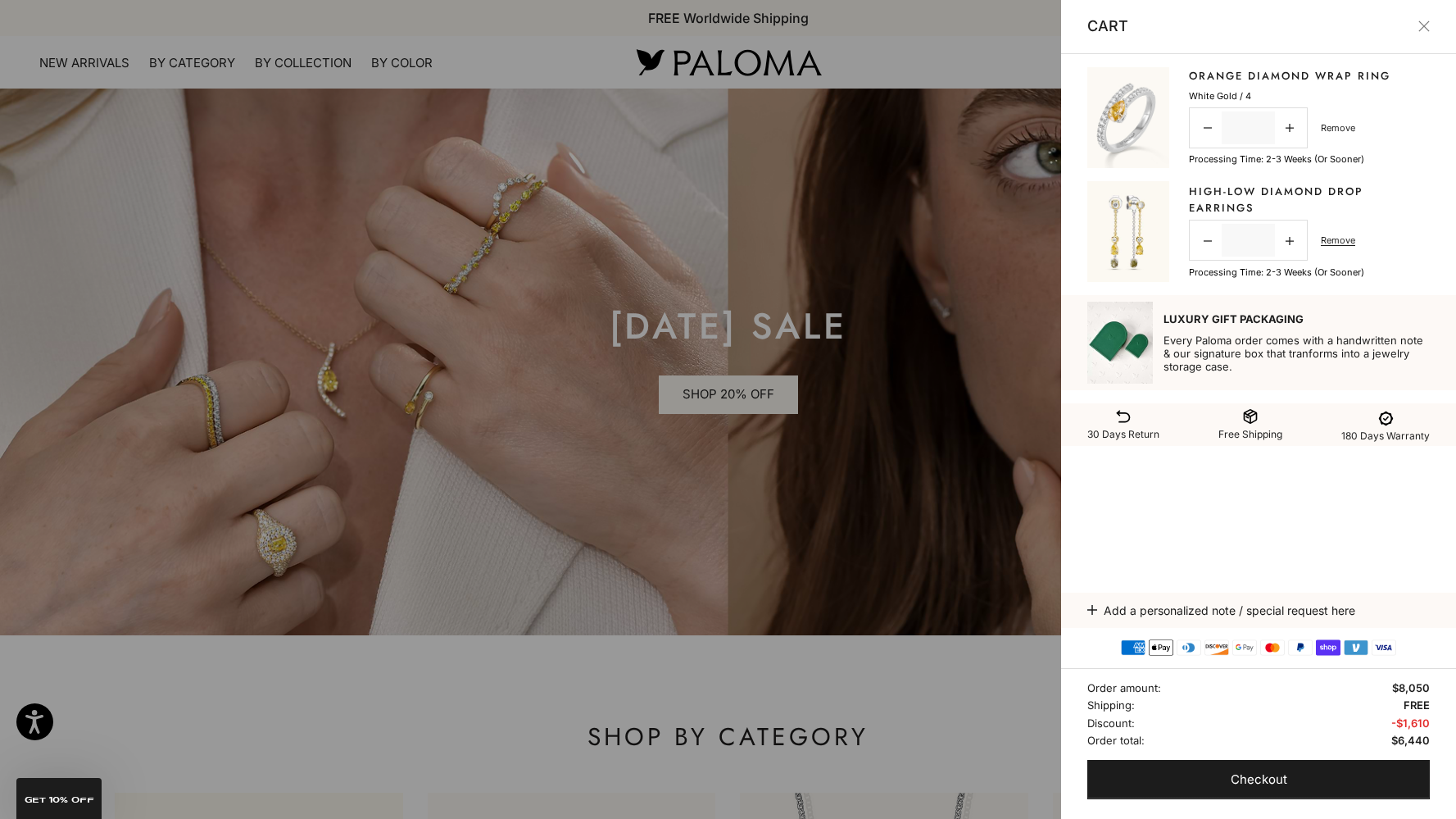
click at [1342, 127] on link "Remove" at bounding box center [1338, 127] width 34 height 14
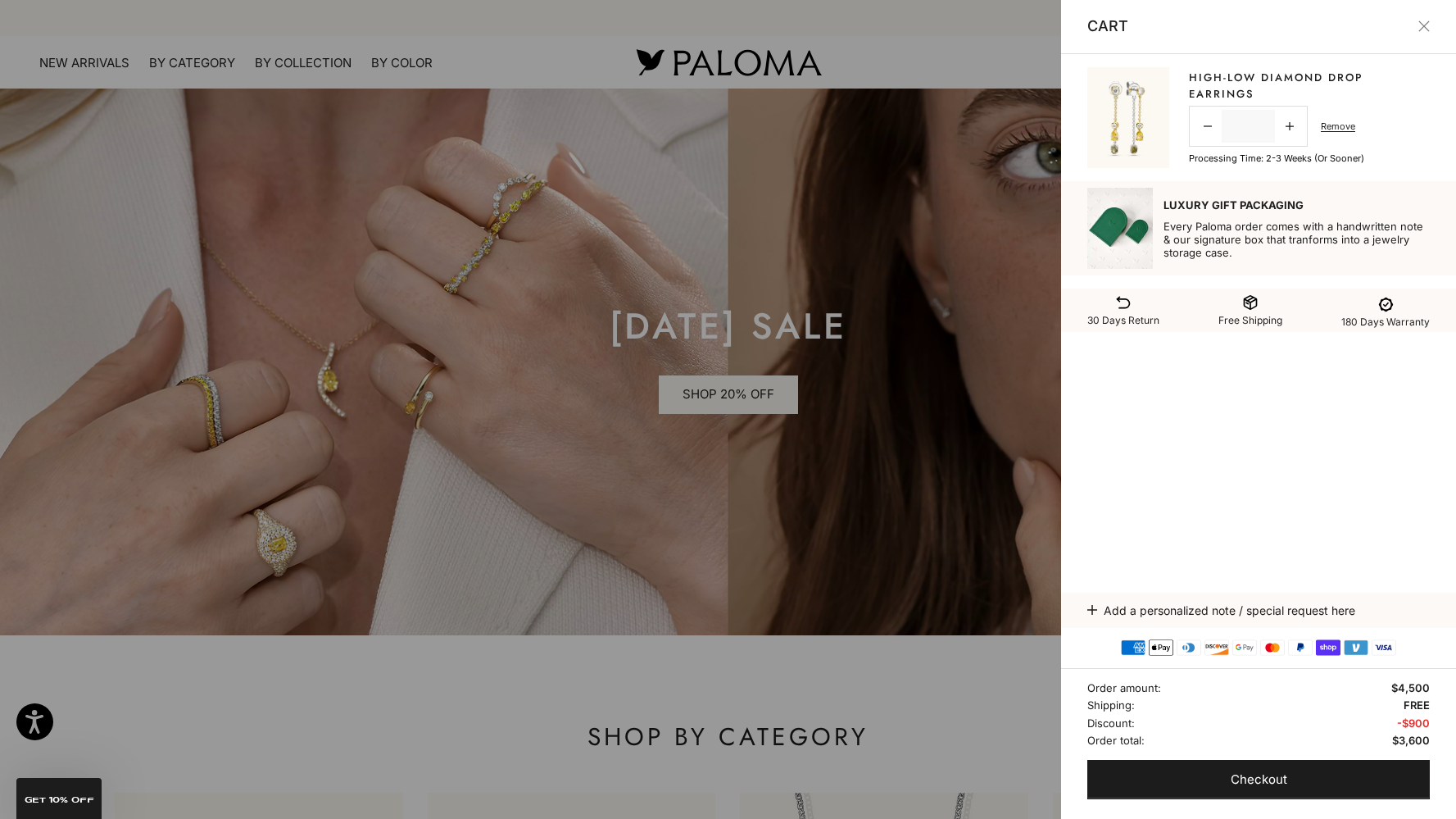
click at [1212, 80] on link "High-low Diamond Drop Earrings" at bounding box center [1309, 85] width 241 height 32
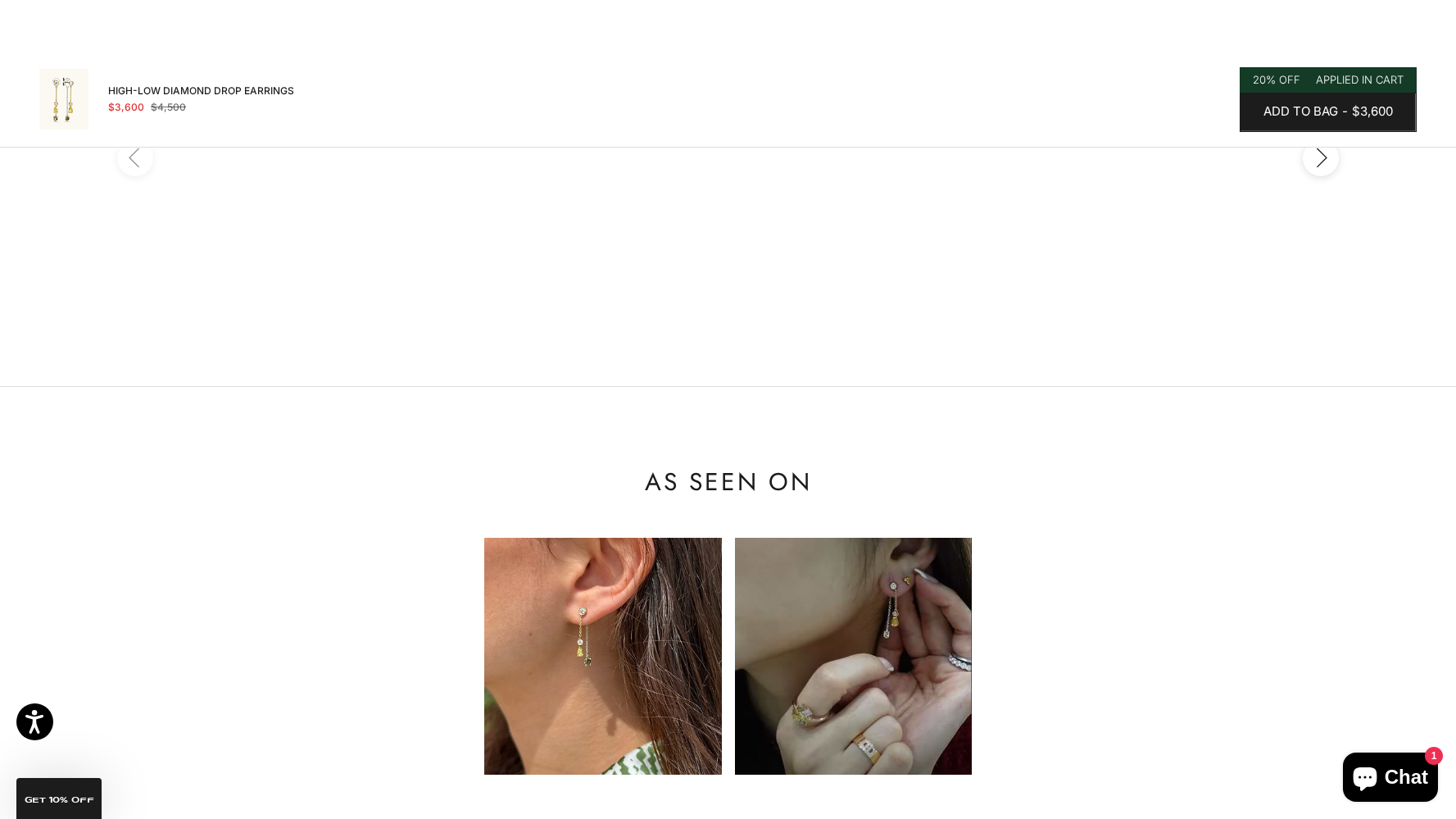
scroll to position [1989, 0]
click at [534, 634] on img at bounding box center [603, 656] width 237 height 237
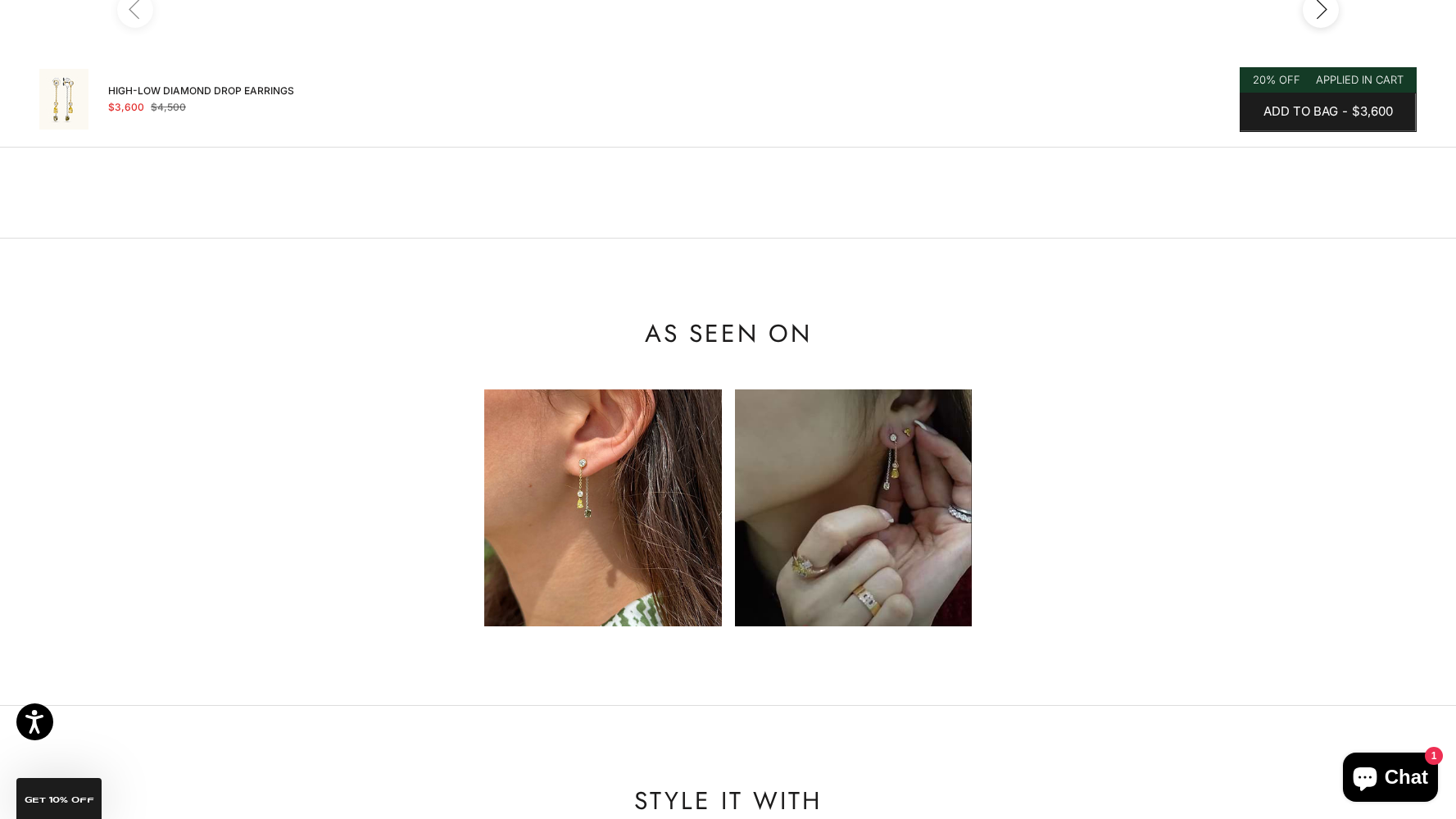
click at [914, 482] on img at bounding box center [853, 507] width 237 height 237
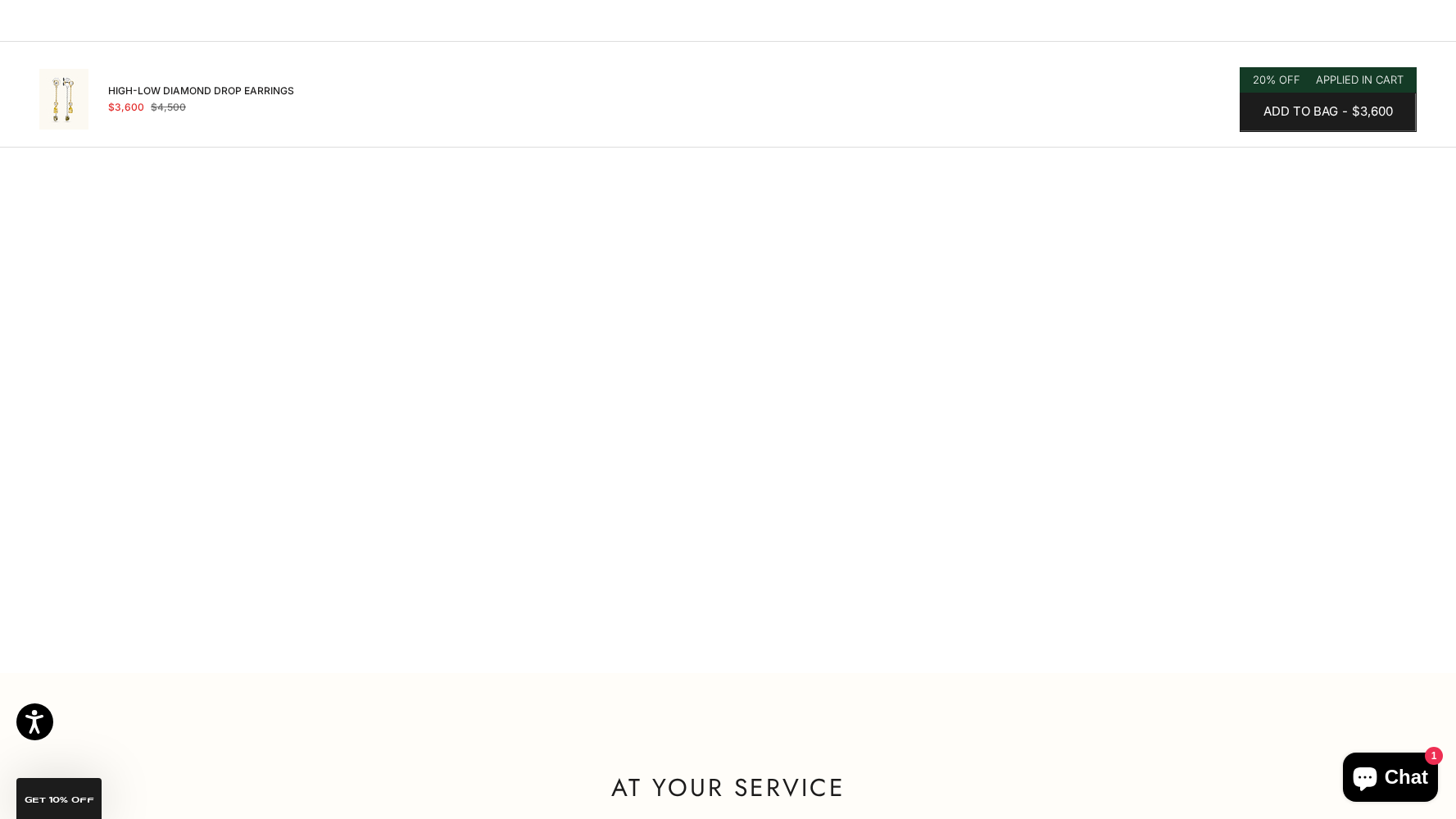
scroll to position [2726, 0]
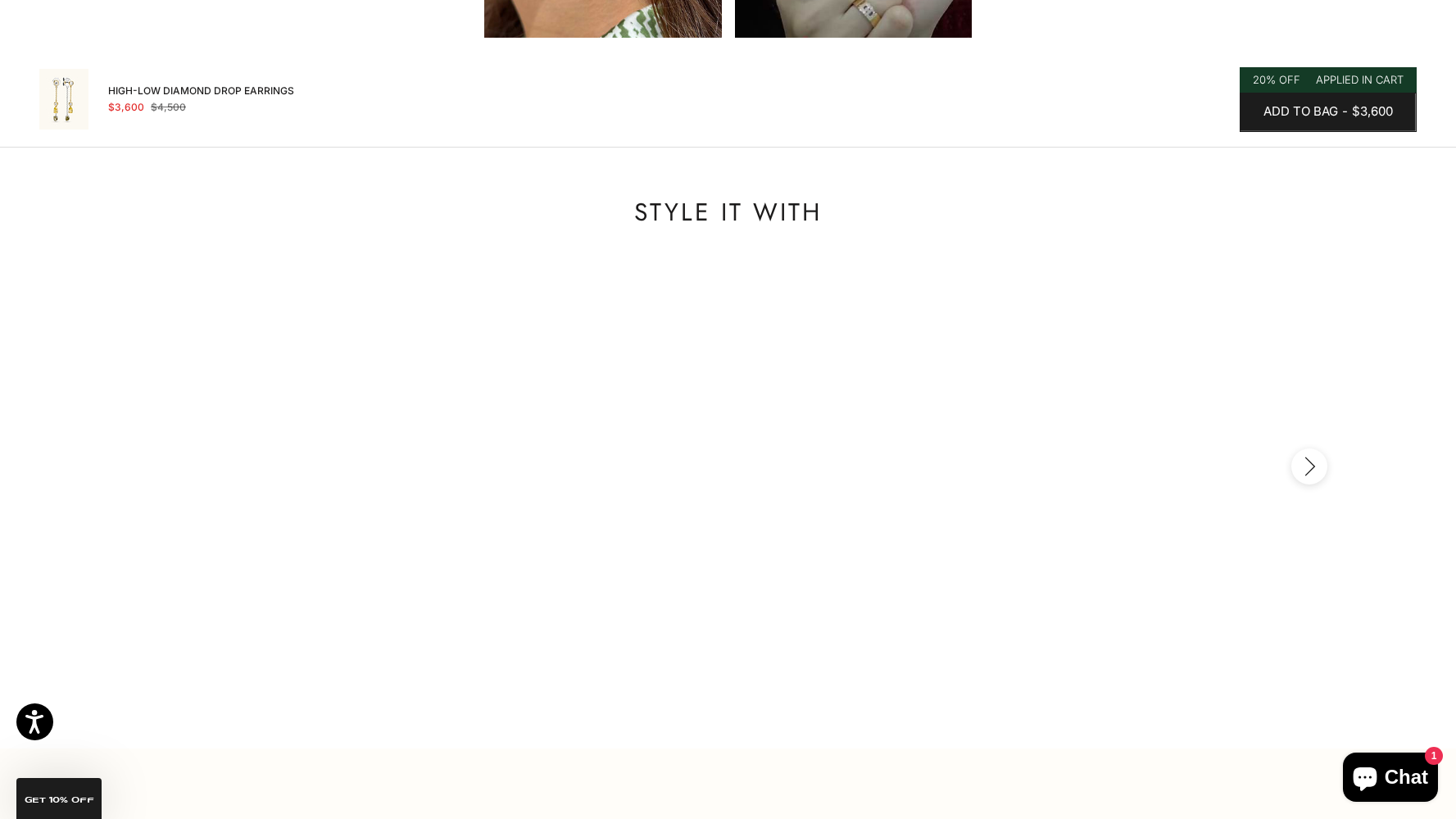
click at [1312, 457] on icon "button" at bounding box center [1309, 466] width 18 height 20
click at [1311, 460] on icon "button" at bounding box center [1309, 466] width 18 height 20
click at [1315, 468] on icon "button" at bounding box center [1309, 466] width 18 height 20
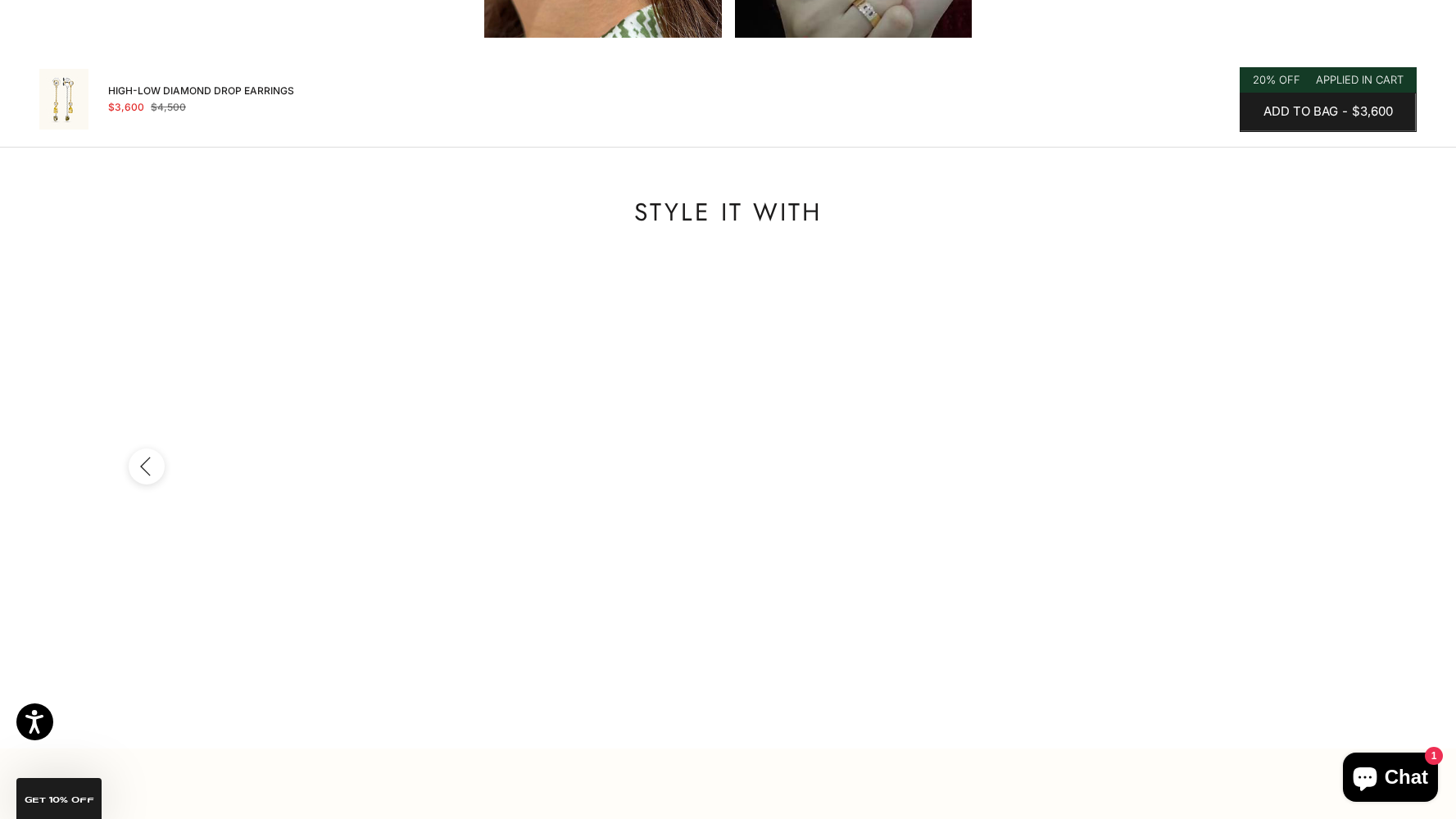
scroll to position [0, 1877]
click at [145, 457] on icon "button" at bounding box center [147, 466] width 18 height 20
click at [145, 467] on icon "button" at bounding box center [147, 466] width 18 height 20
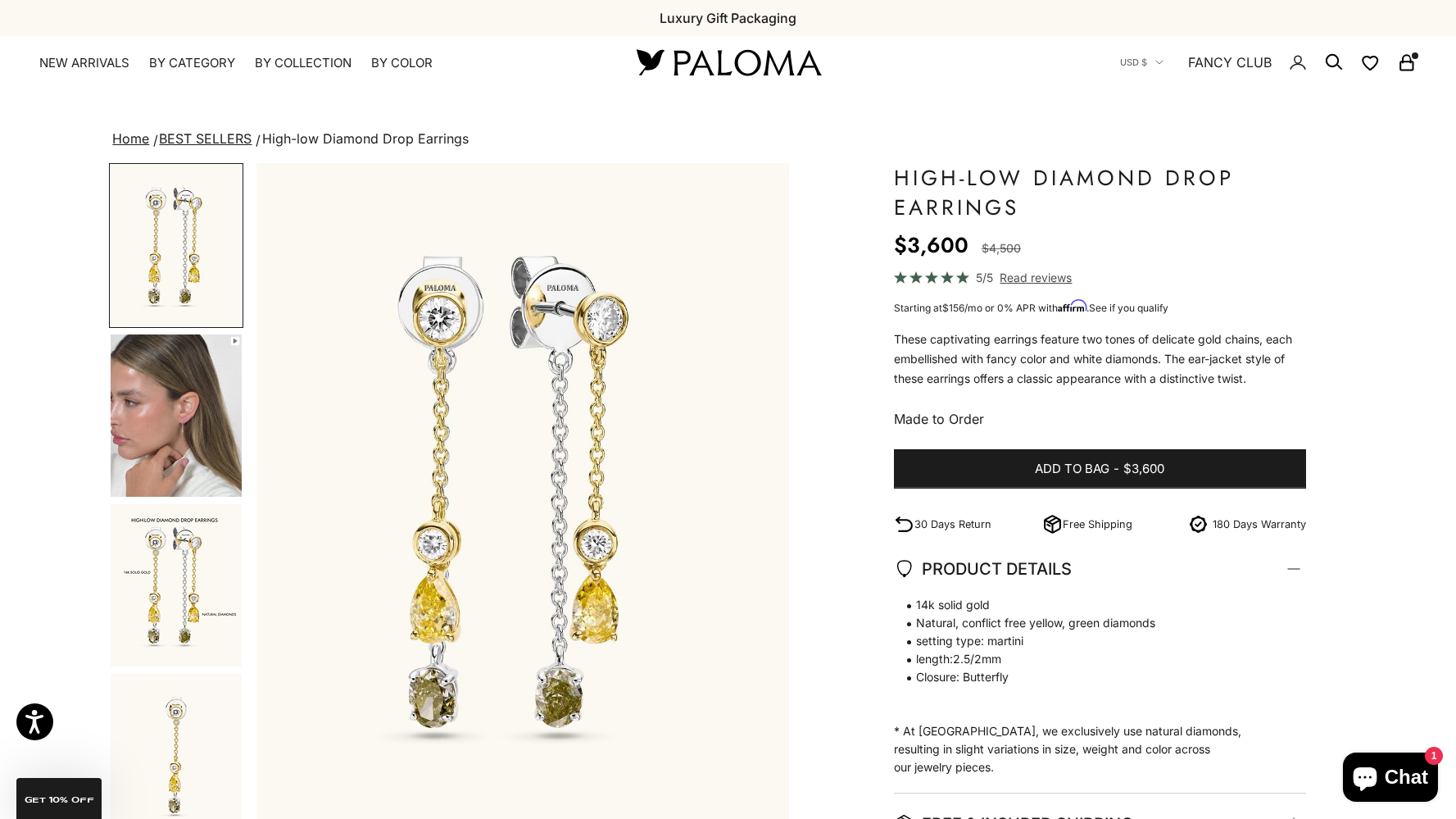
scroll to position [0, 0]
click at [162, 435] on img "Go to item 2" at bounding box center [176, 415] width 131 height 162
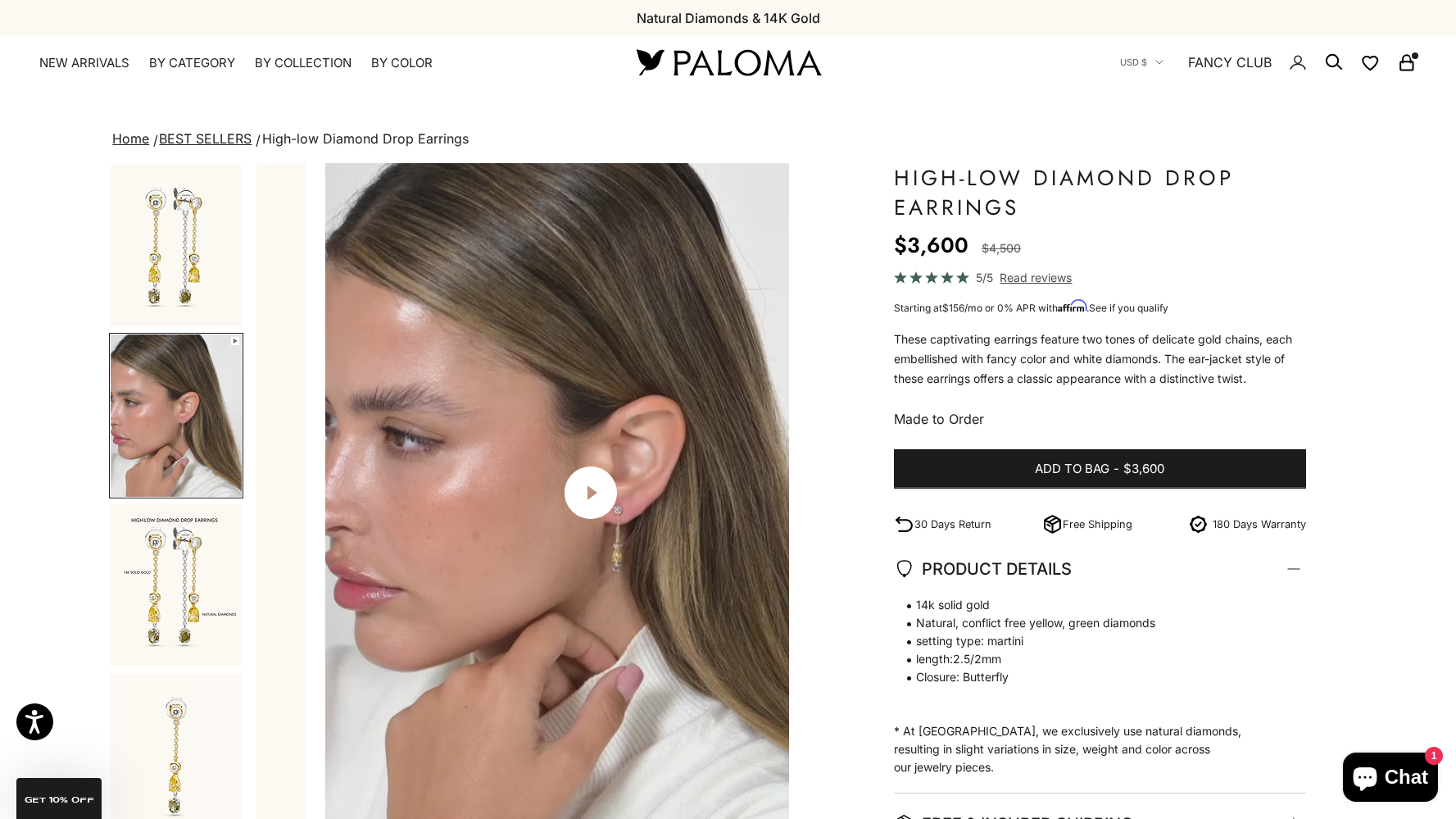
scroll to position [0, 552]
